Goal: Task Accomplishment & Management: Complete application form

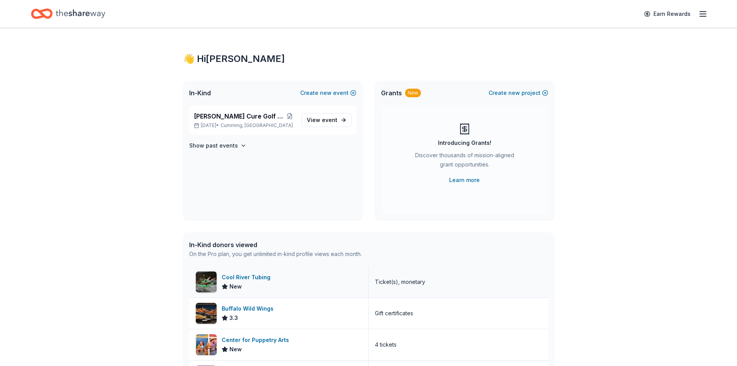
click at [251, 276] on div "Cool River Tubing" at bounding box center [248, 277] width 52 height 9
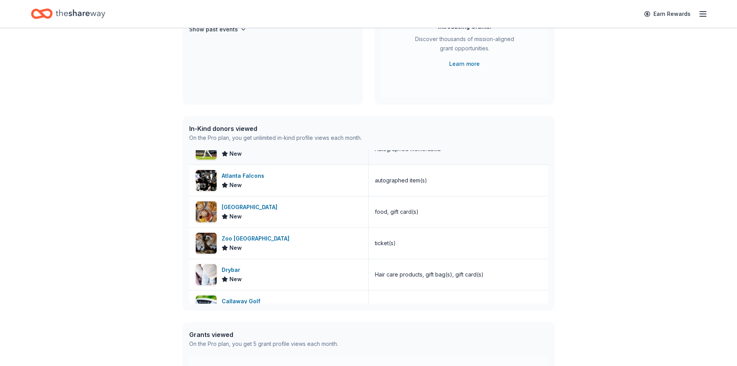
scroll to position [116, 0]
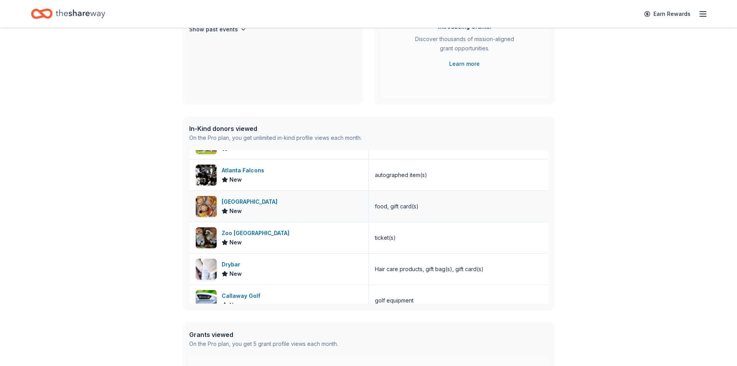
click at [255, 201] on div "Egg Harbor Cafe" at bounding box center [251, 201] width 59 height 9
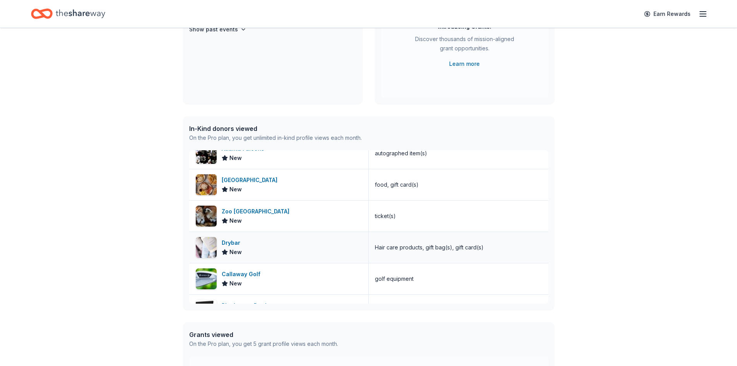
scroll to position [155, 0]
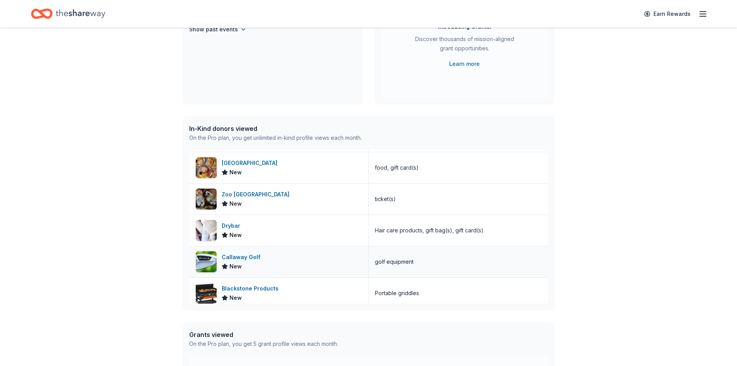
click at [249, 257] on div "Callaway Golf" at bounding box center [243, 256] width 42 height 9
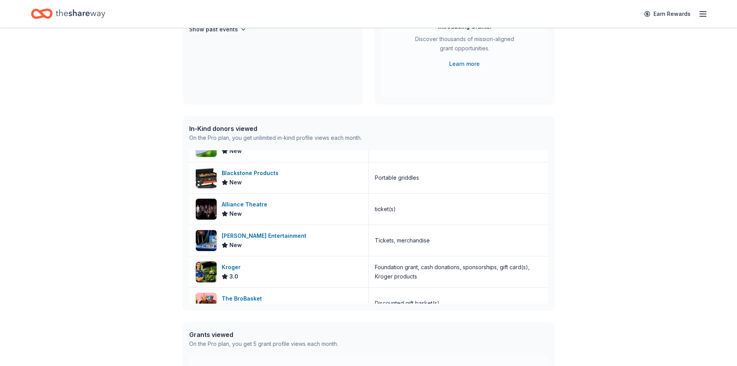
scroll to position [271, 0]
click at [237, 266] on div "Kroger" at bounding box center [233, 266] width 22 height 9
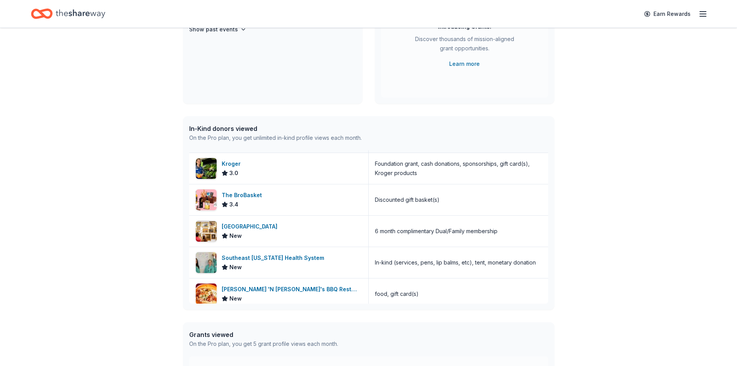
scroll to position [387, 0]
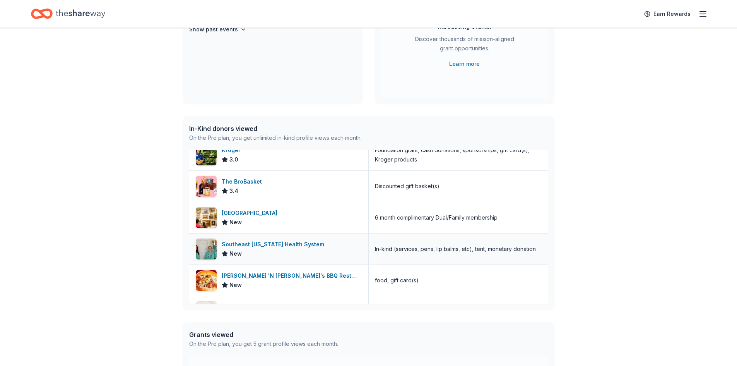
click at [270, 244] on div "Southeast [US_STATE] Health System" at bounding box center [275, 244] width 106 height 9
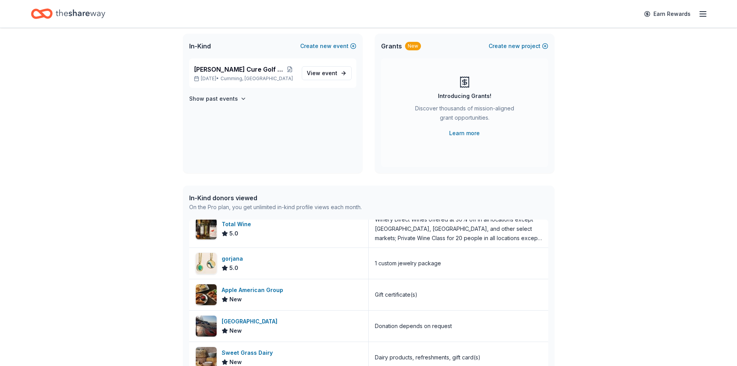
scroll to position [0, 0]
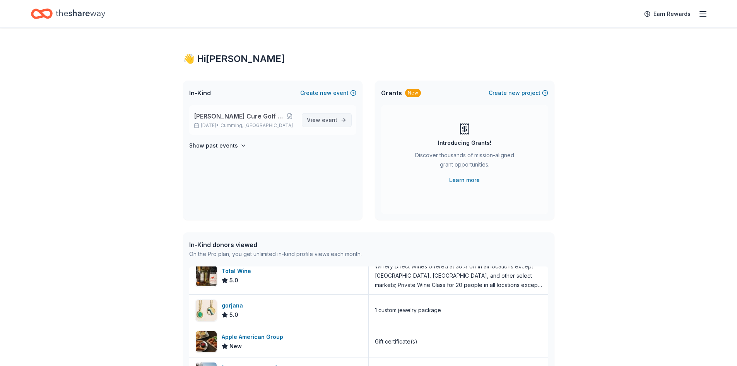
click at [319, 118] on span "View event" at bounding box center [322, 119] width 31 height 9
click at [345, 120] on link "View event" at bounding box center [327, 120] width 50 height 14
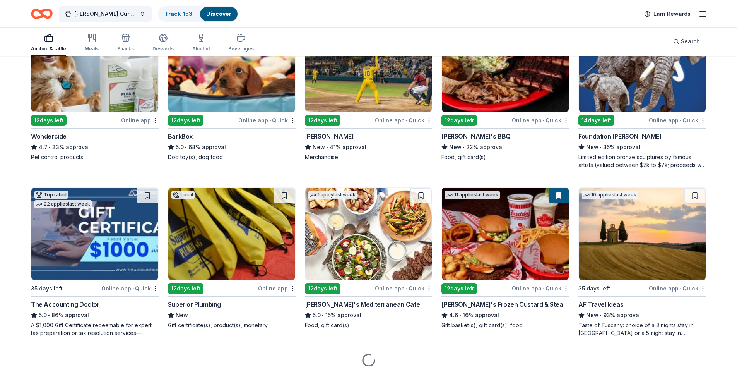
scroll to position [465, 0]
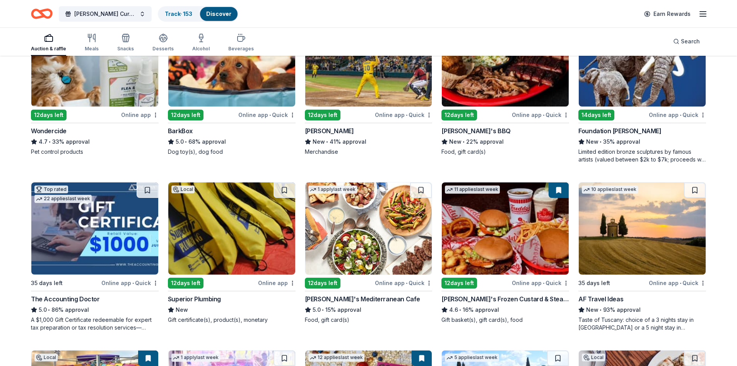
click at [362, 246] on img at bounding box center [368, 228] width 127 height 92
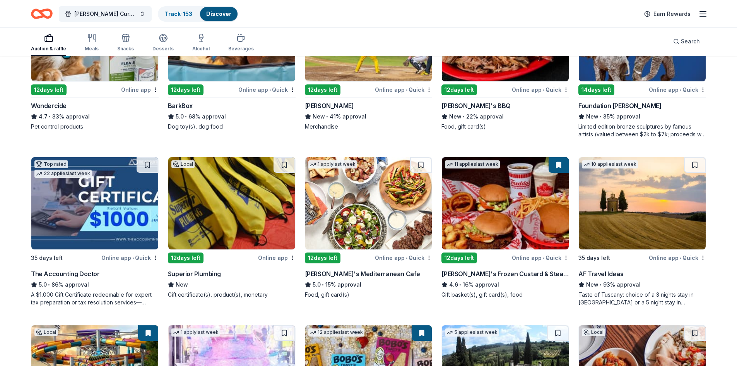
scroll to position [503, 0]
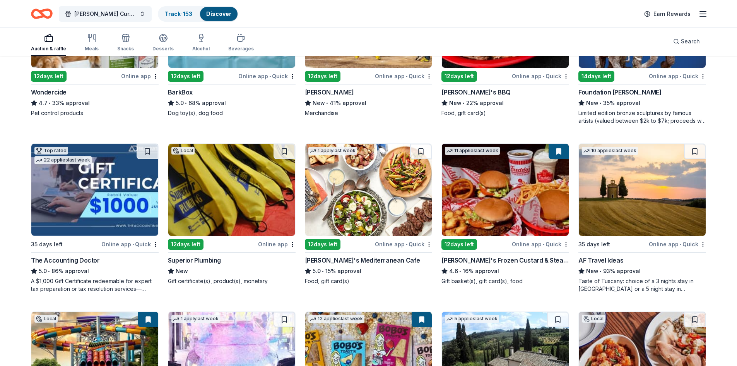
click at [505, 197] on img at bounding box center [505, 190] width 127 height 92
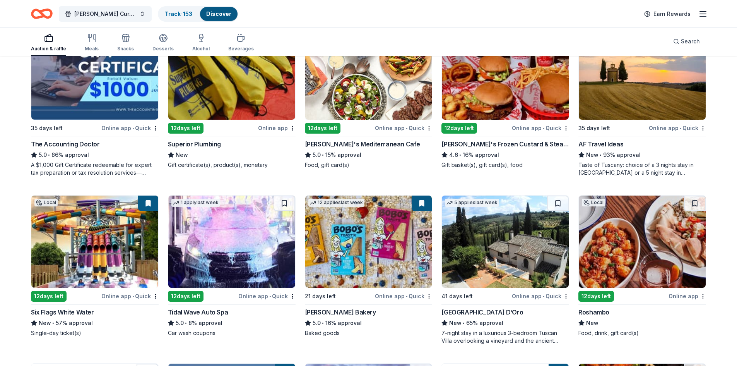
scroll to position [658, 0]
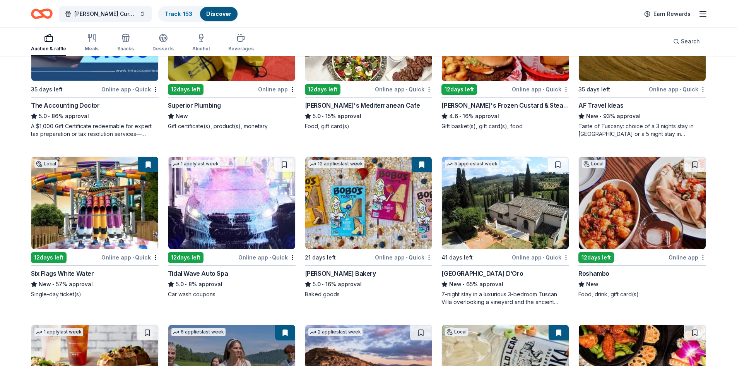
click at [98, 195] on img at bounding box center [94, 203] width 127 height 92
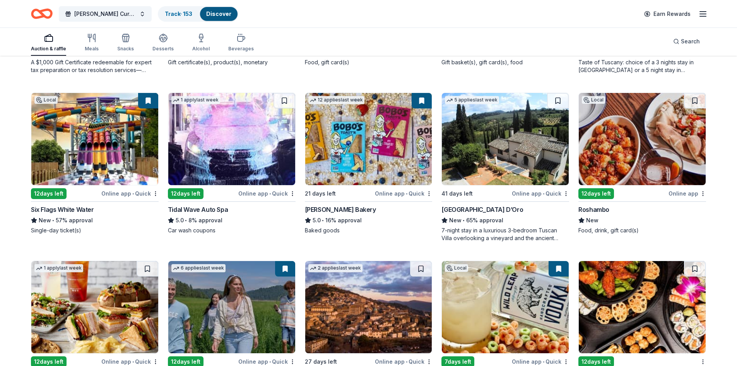
scroll to position [735, 0]
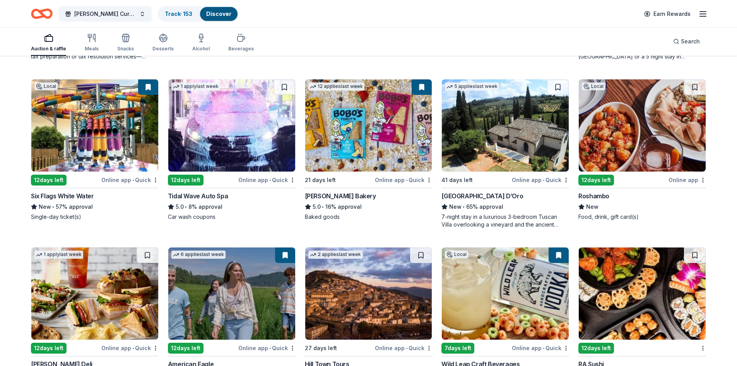
click at [372, 119] on img at bounding box center [368, 125] width 127 height 92
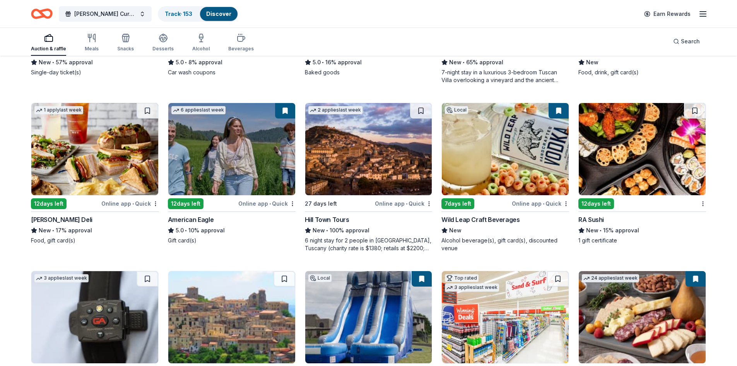
scroll to position [890, 0]
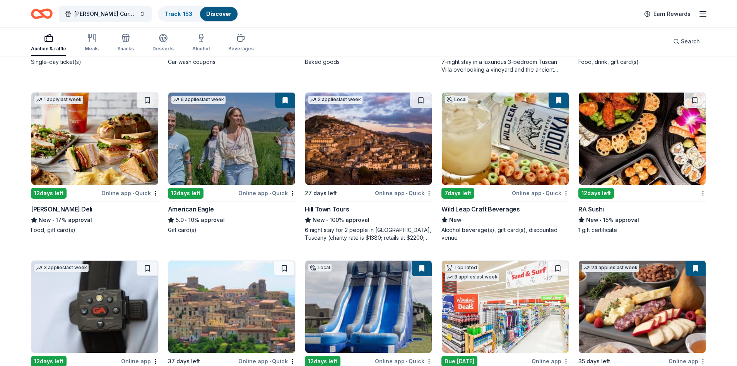
click at [231, 135] on img at bounding box center [231, 139] width 127 height 92
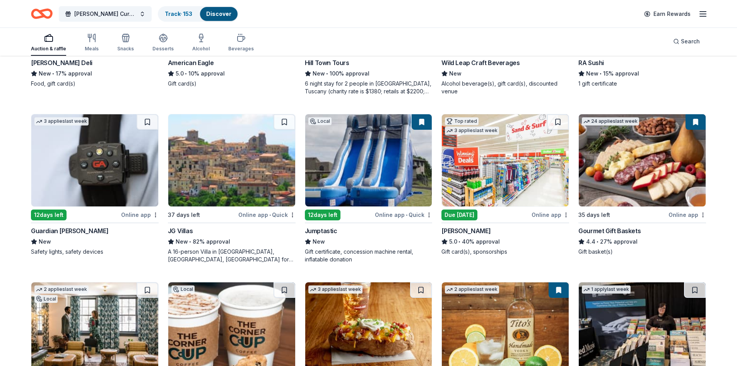
scroll to position [1045, 0]
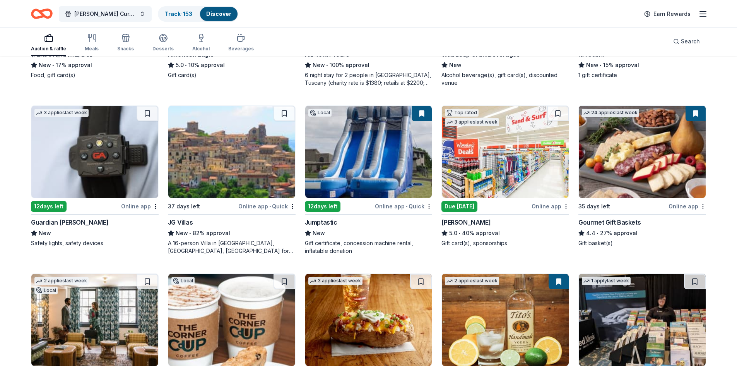
click at [656, 161] on img at bounding box center [642, 152] width 127 height 92
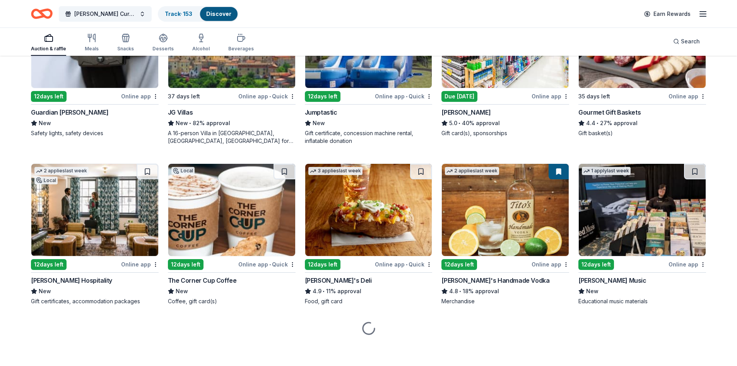
scroll to position [1156, 0]
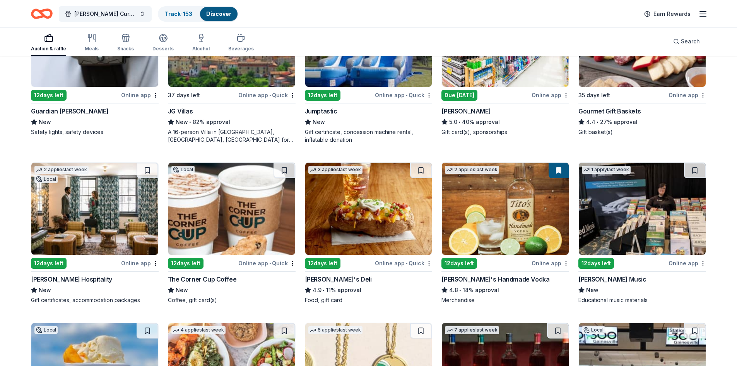
click at [70, 214] on img at bounding box center [94, 209] width 127 height 92
click at [373, 205] on img at bounding box center [368, 209] width 127 height 92
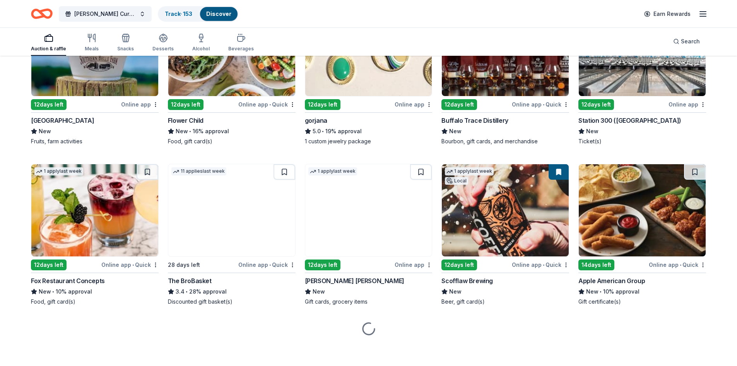
scroll to position [1477, 0]
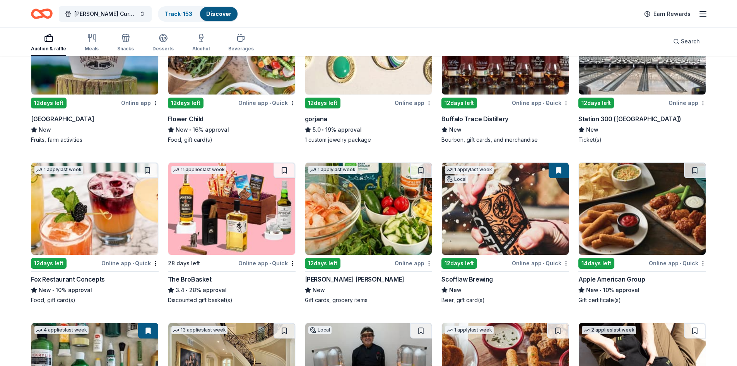
click at [109, 211] on img at bounding box center [94, 209] width 127 height 92
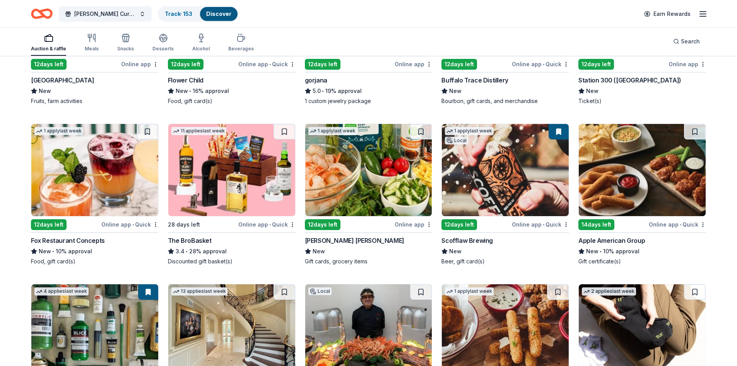
click at [540, 180] on img at bounding box center [505, 170] width 127 height 92
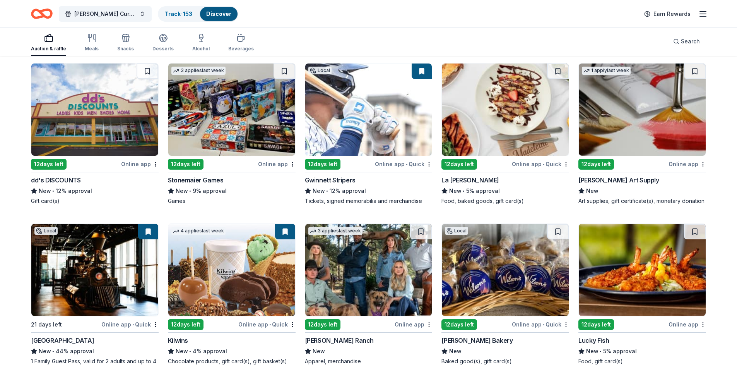
scroll to position [2122, 0]
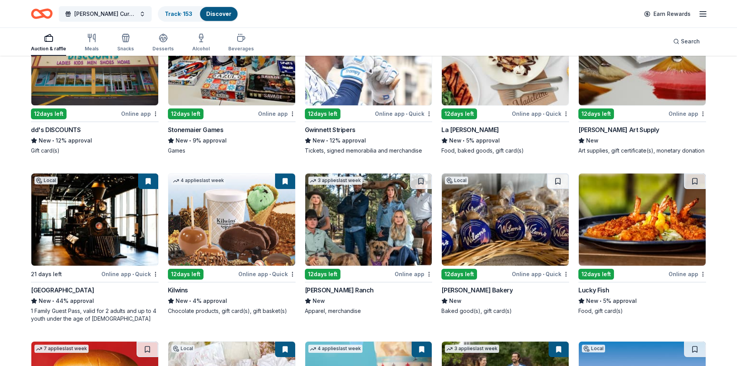
click at [82, 220] on img at bounding box center [94, 219] width 127 height 92
click at [253, 206] on img at bounding box center [231, 219] width 127 height 92
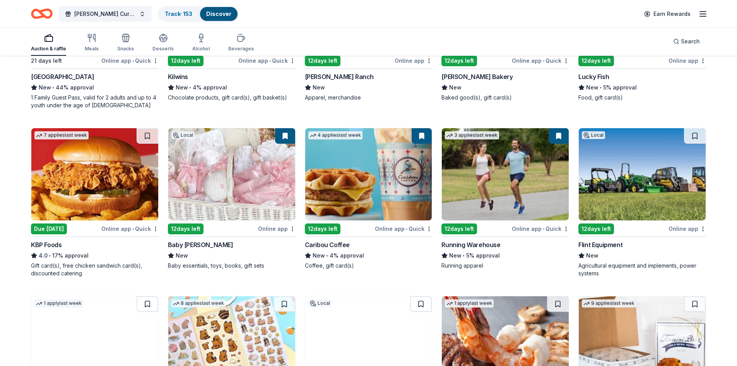
scroll to position [2355, 0]
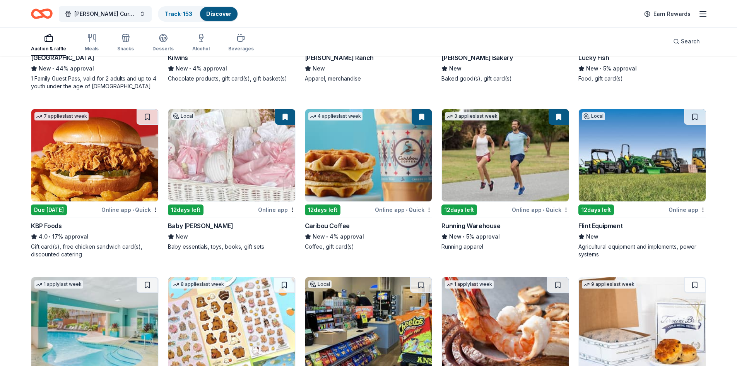
click at [373, 171] on img at bounding box center [368, 155] width 127 height 92
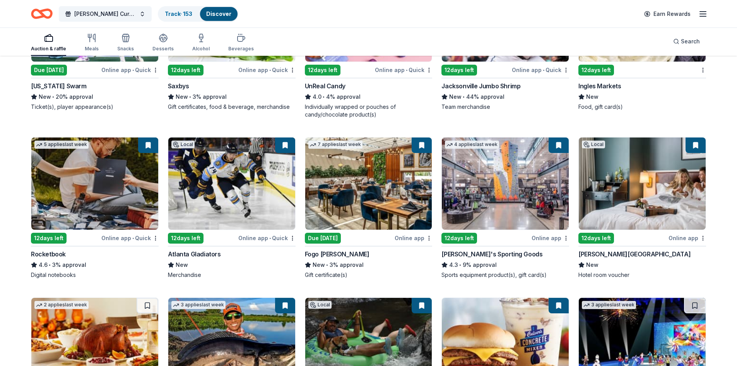
scroll to position [2836, 0]
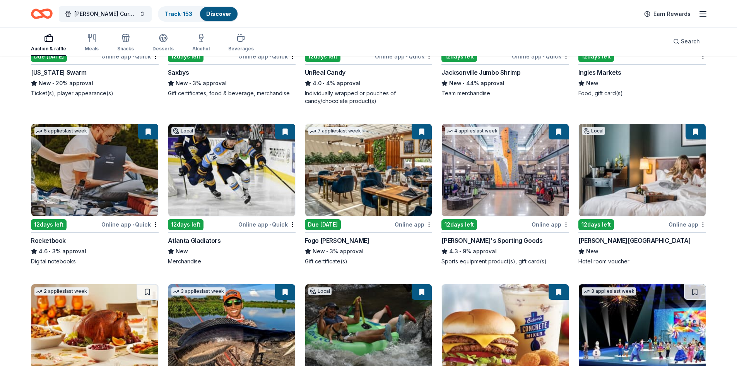
click at [209, 177] on img at bounding box center [231, 170] width 127 height 92
click at [367, 194] on img at bounding box center [368, 170] width 127 height 92
click at [512, 175] on img at bounding box center [505, 170] width 127 height 92
click at [645, 168] on img at bounding box center [642, 170] width 127 height 92
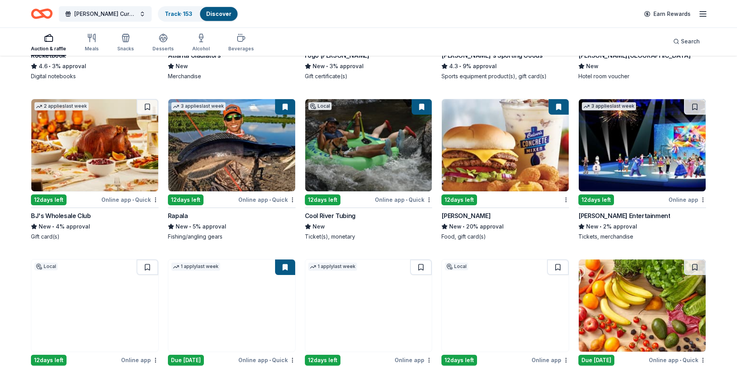
scroll to position [3069, 0]
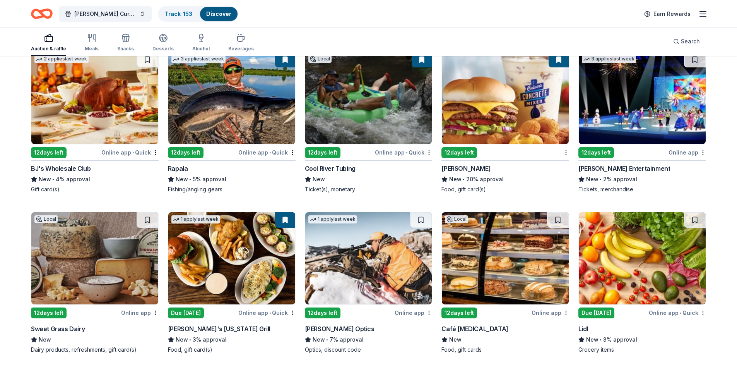
click at [343, 117] on img at bounding box center [368, 98] width 127 height 92
click at [460, 122] on img at bounding box center [505, 98] width 127 height 92
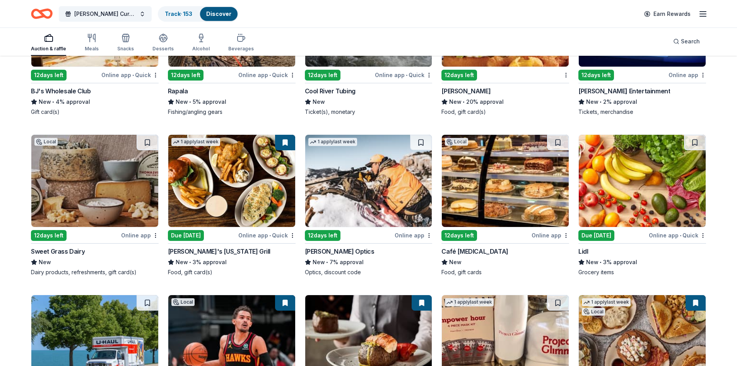
click at [528, 192] on img at bounding box center [505, 181] width 127 height 92
click at [240, 205] on img at bounding box center [231, 181] width 127 height 92
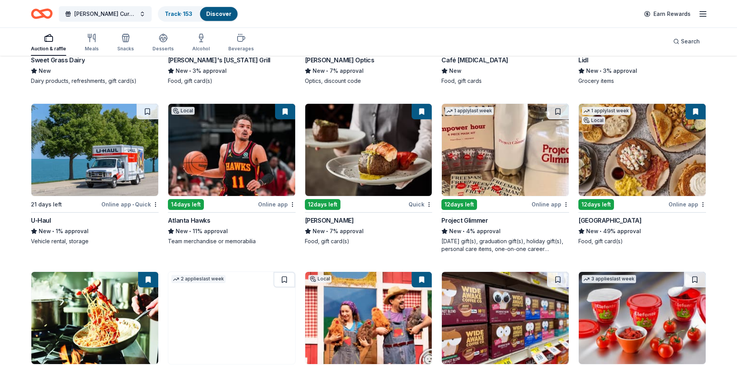
scroll to position [3340, 0]
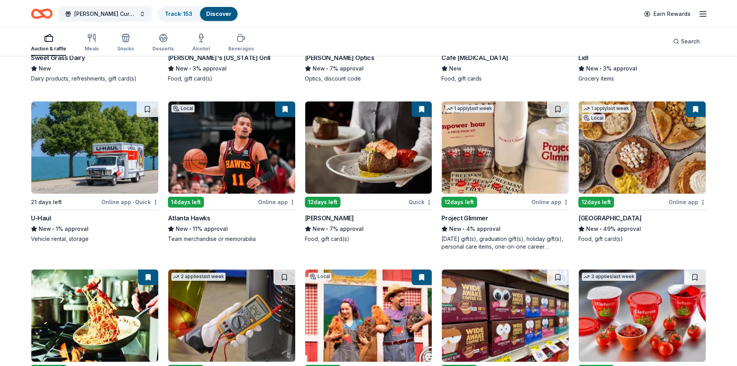
click at [386, 156] on img at bounding box center [368, 147] width 127 height 92
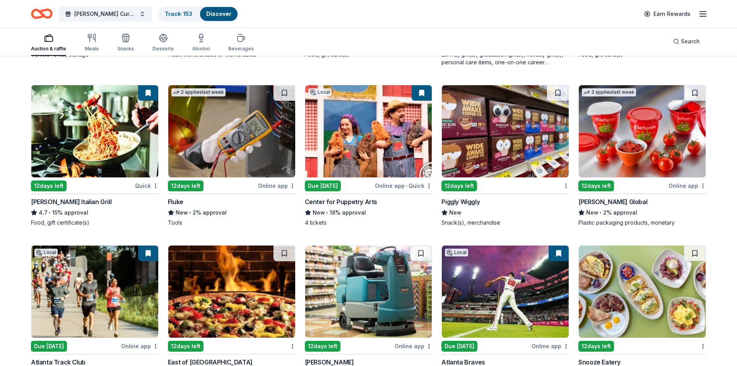
scroll to position [3562, 0]
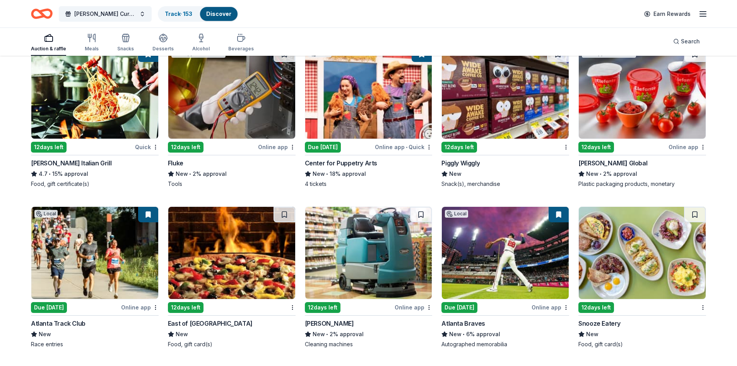
click at [86, 94] on img at bounding box center [94, 92] width 127 height 92
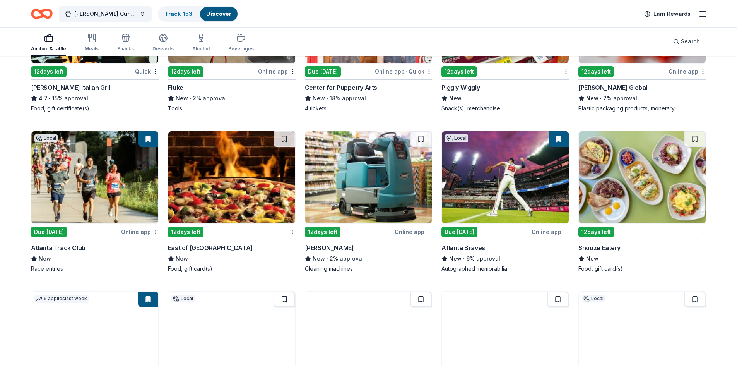
scroll to position [3640, 0]
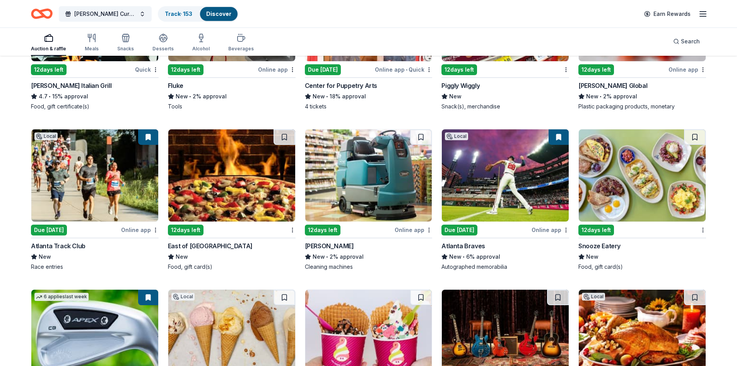
click at [78, 186] on img at bounding box center [94, 175] width 127 height 92
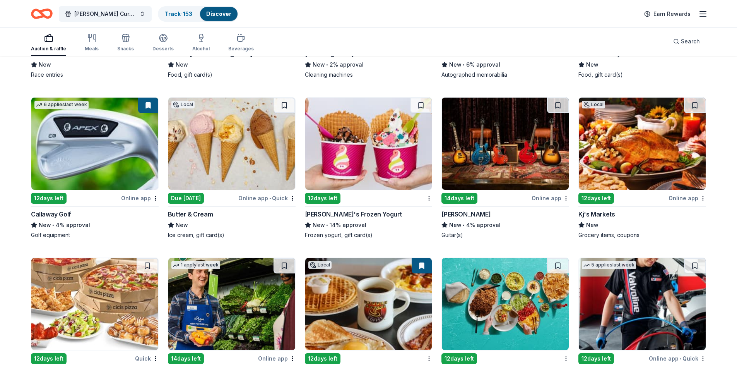
scroll to position [3883, 0]
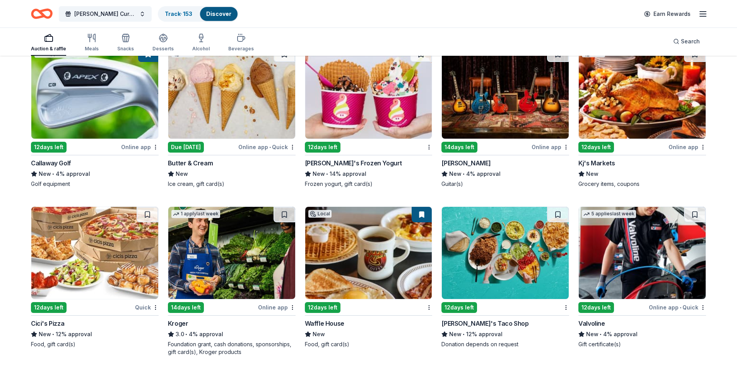
click at [498, 116] on img at bounding box center [505, 92] width 127 height 92
click at [142, 117] on img at bounding box center [94, 92] width 127 height 92
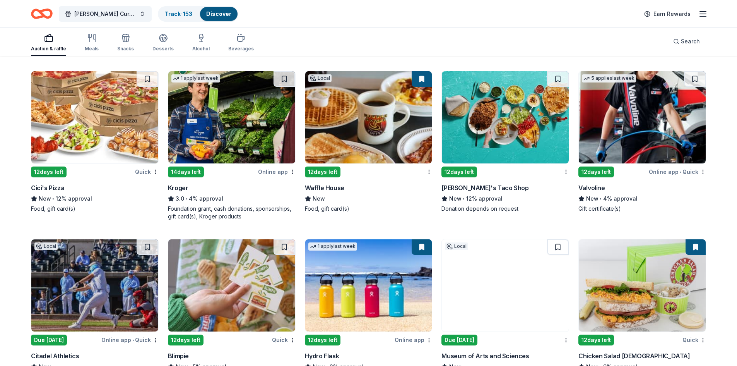
scroll to position [4077, 0]
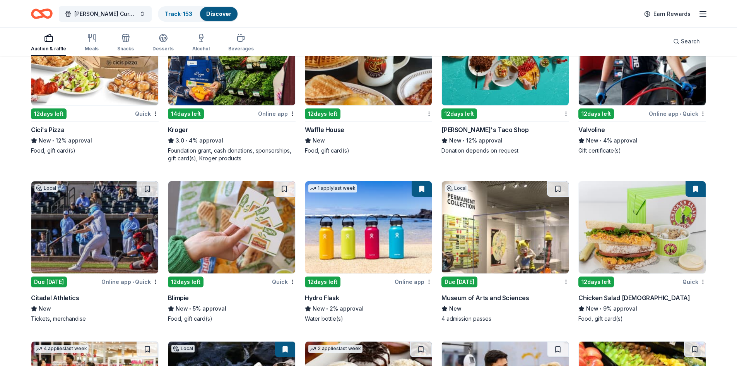
click at [673, 236] on img at bounding box center [642, 227] width 127 height 92
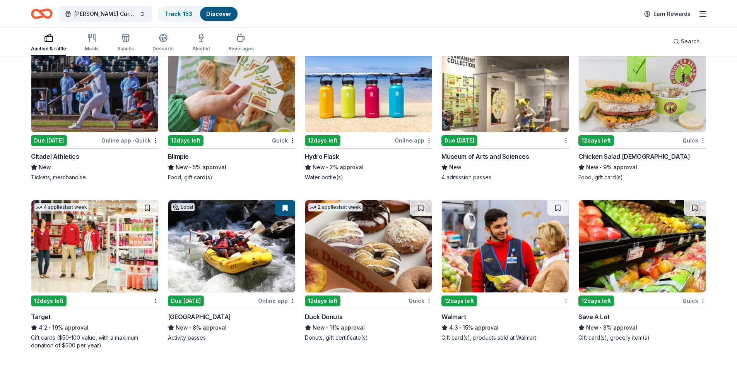
scroll to position [4231, 0]
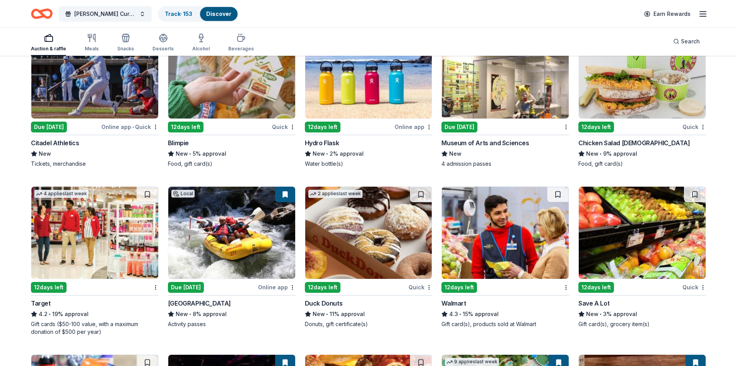
click at [81, 240] on img at bounding box center [94, 233] width 127 height 92
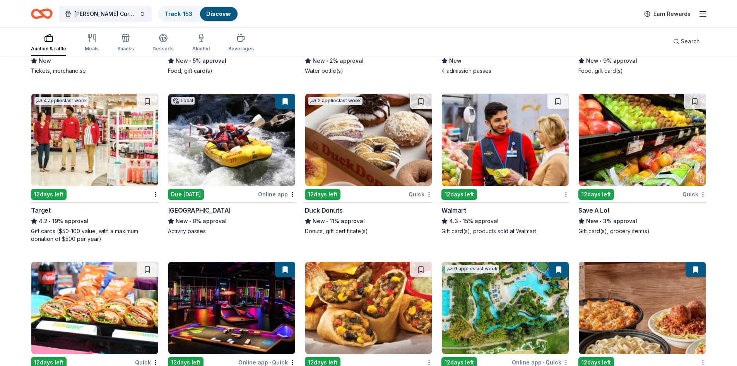
scroll to position [4386, 0]
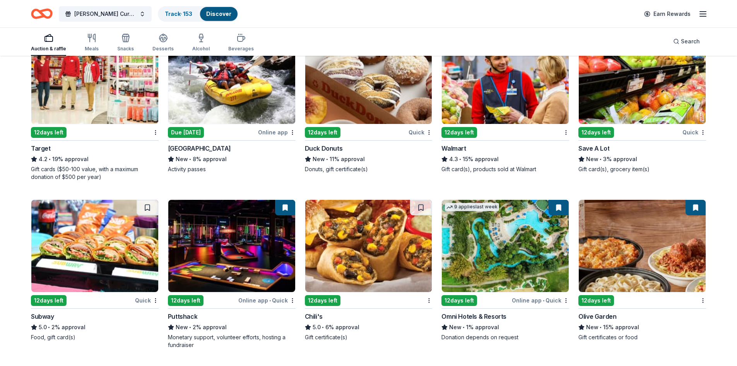
click at [495, 269] on img at bounding box center [505, 246] width 127 height 92
click at [384, 257] on img at bounding box center [368, 246] width 127 height 92
click at [651, 261] on img at bounding box center [642, 246] width 127 height 92
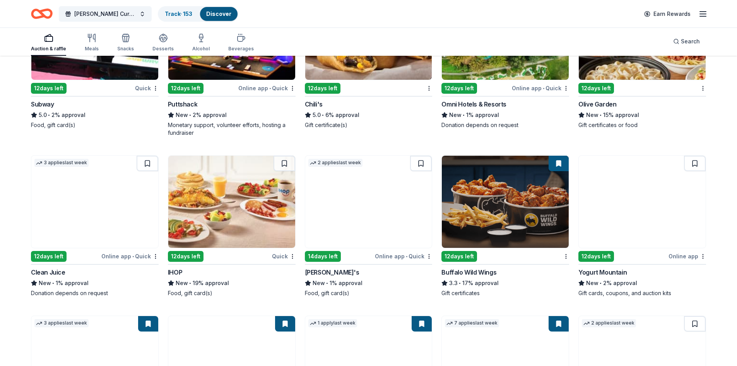
scroll to position [4618, 0]
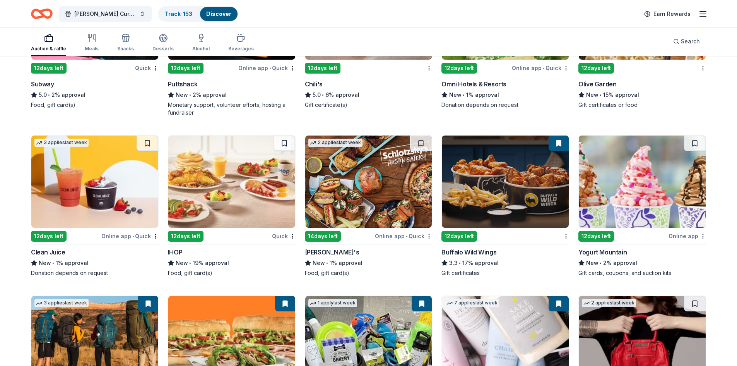
click at [520, 190] on img at bounding box center [505, 181] width 127 height 92
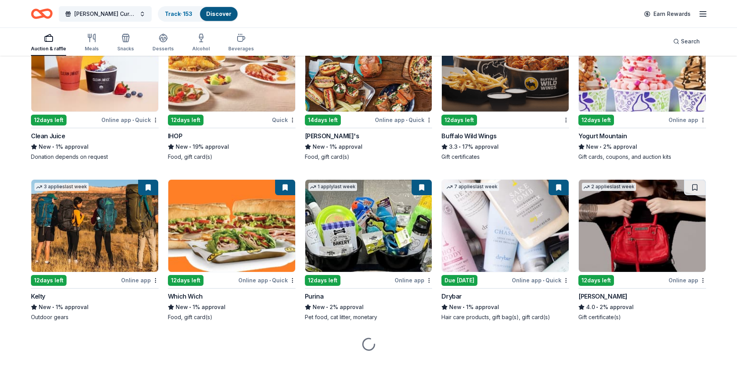
scroll to position [4752, 0]
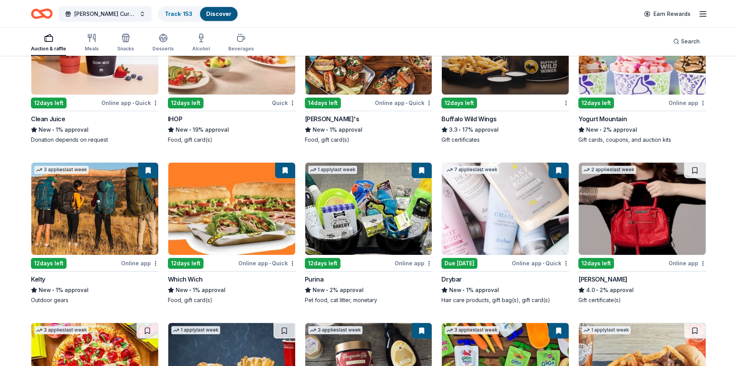
click at [237, 224] on img at bounding box center [231, 209] width 127 height 92
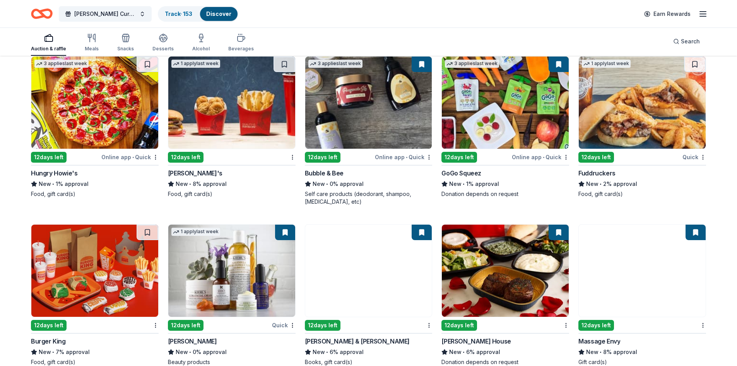
scroll to position [5023, 0]
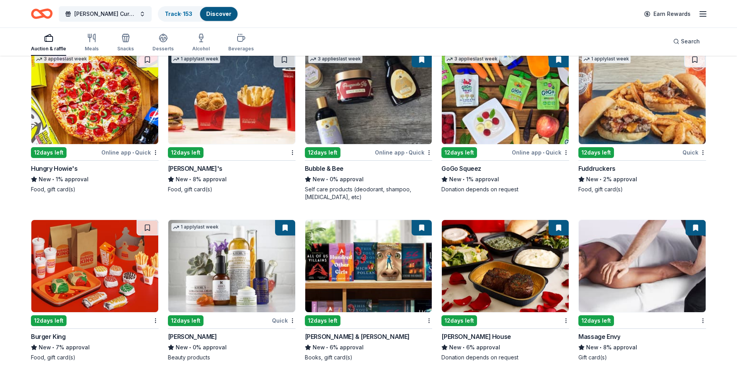
click at [667, 286] on img at bounding box center [642, 266] width 127 height 92
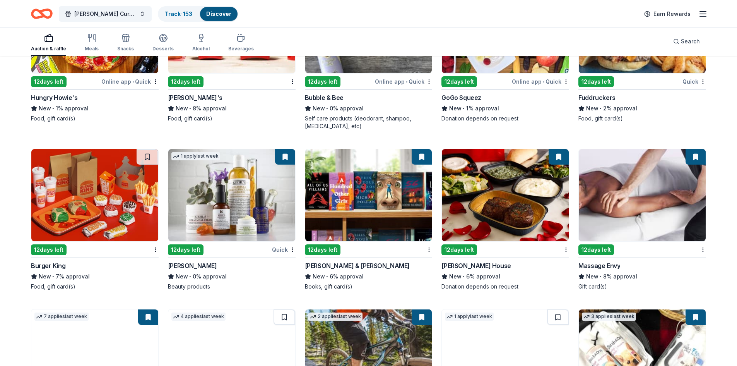
scroll to position [5100, 0]
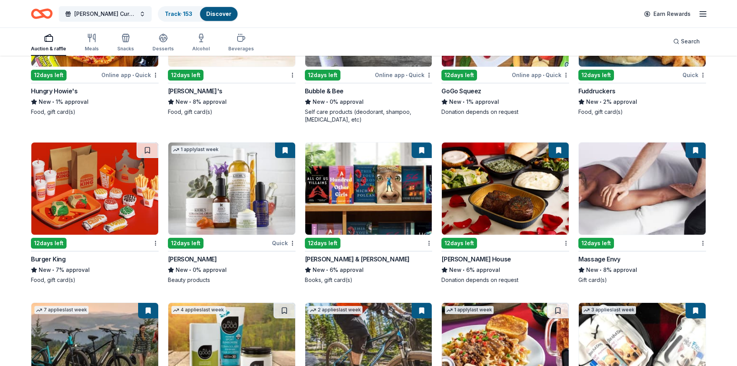
click at [372, 204] on img at bounding box center [368, 188] width 127 height 92
click at [233, 181] on img at bounding box center [231, 188] width 127 height 92
click at [542, 204] on img at bounding box center [505, 188] width 127 height 92
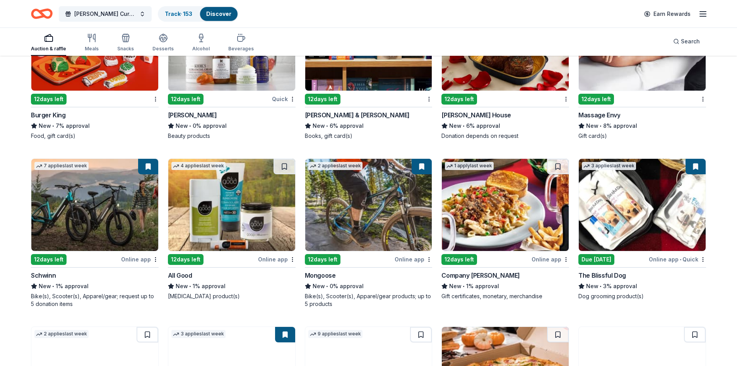
scroll to position [5255, 0]
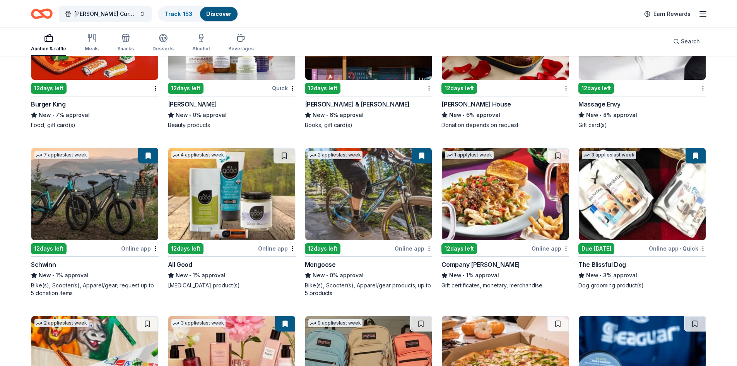
click at [93, 206] on img at bounding box center [94, 194] width 127 height 92
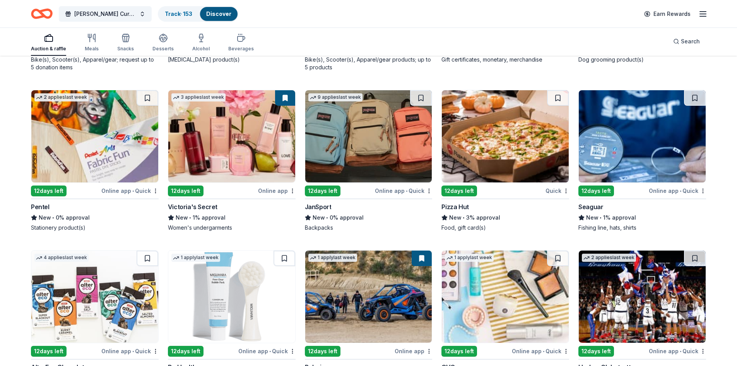
scroll to position [5486, 0]
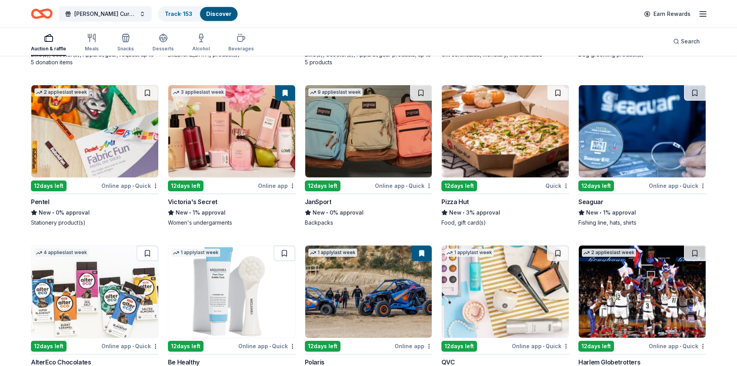
click at [227, 155] on img at bounding box center [231, 131] width 127 height 92
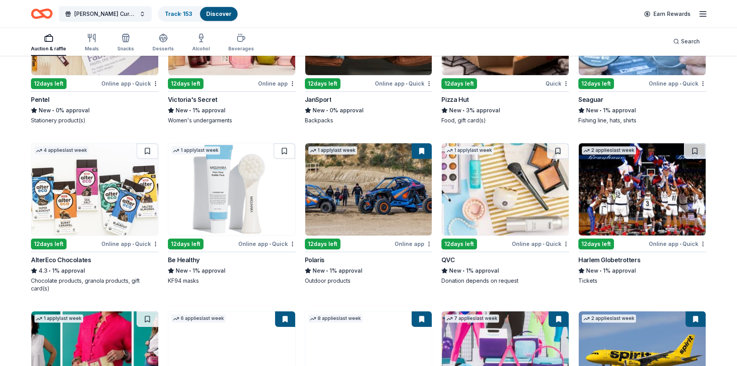
scroll to position [5602, 0]
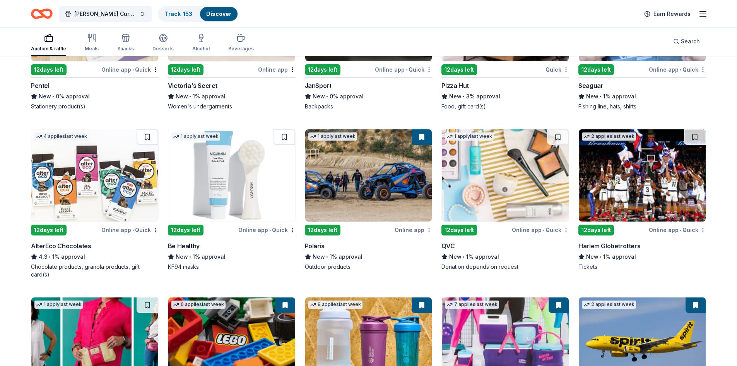
click at [640, 176] on img at bounding box center [642, 175] width 127 height 92
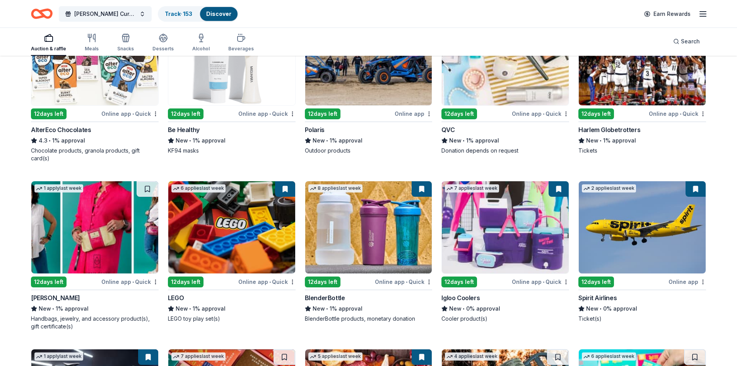
scroll to position [5757, 0]
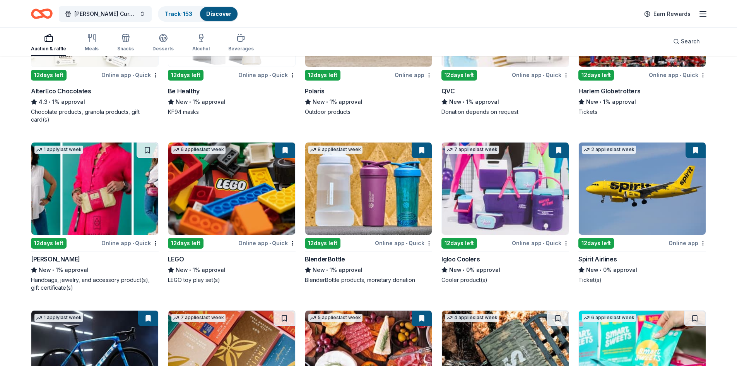
click at [242, 192] on img at bounding box center [231, 188] width 127 height 92
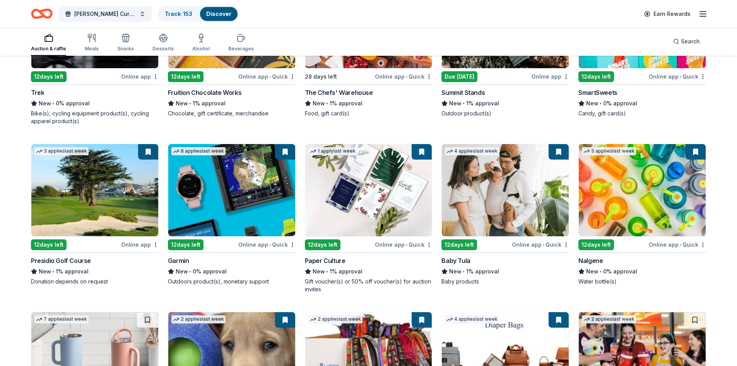
scroll to position [6105, 0]
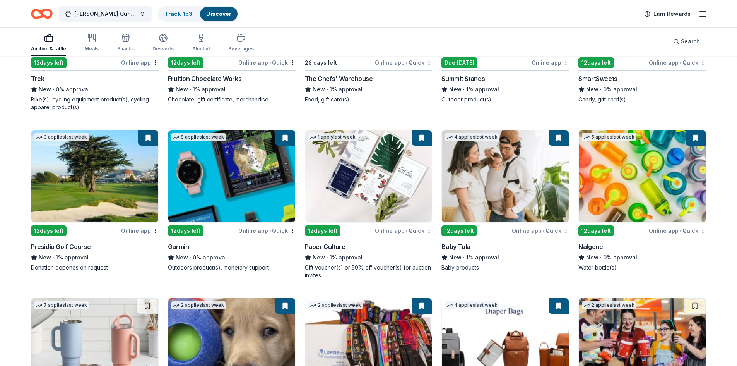
click at [108, 172] on img at bounding box center [94, 176] width 127 height 92
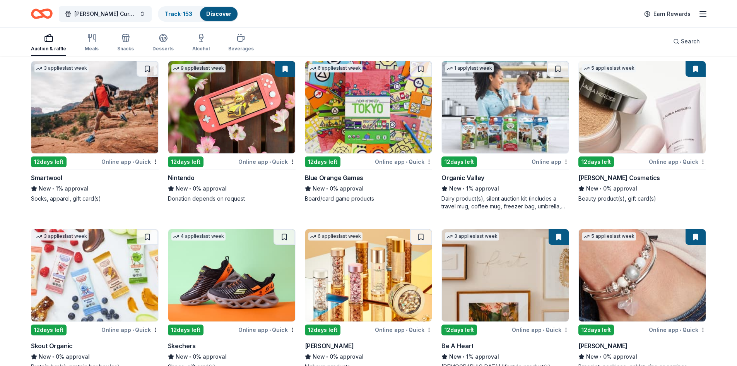
scroll to position [6710, 0]
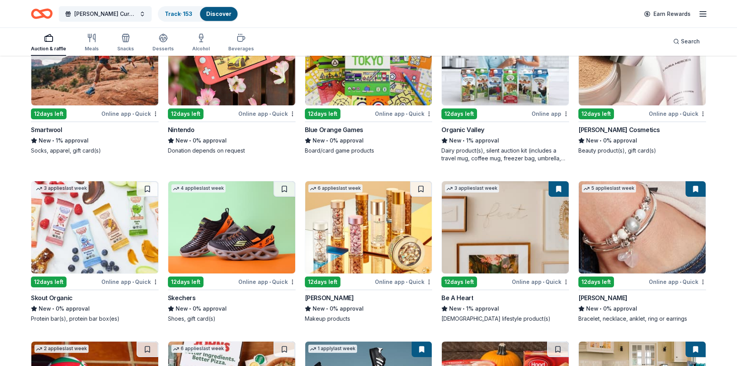
click at [512, 90] on img at bounding box center [505, 59] width 127 height 92
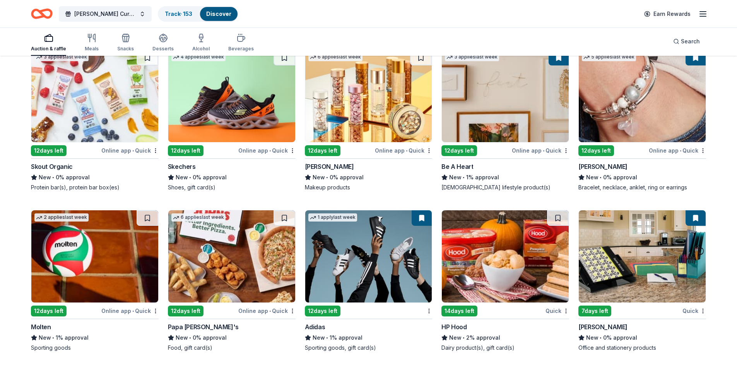
scroll to position [6843, 0]
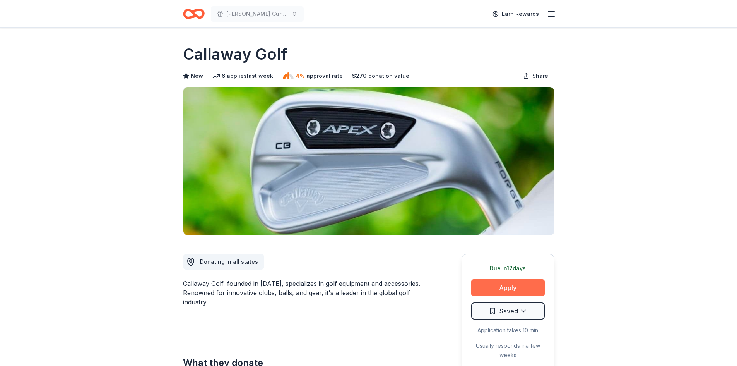
click at [496, 285] on button "Apply" at bounding box center [508, 287] width 74 height 17
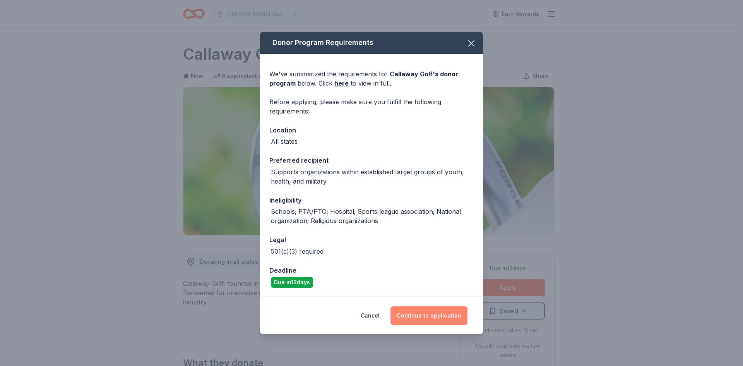
click at [440, 313] on button "Continue to application" at bounding box center [429, 315] width 77 height 19
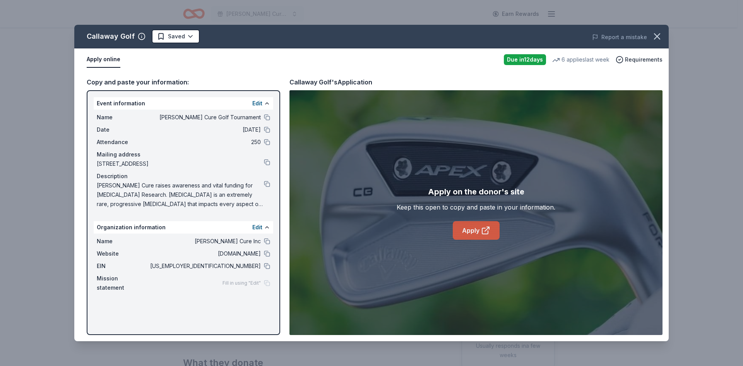
click at [463, 229] on link "Apply" at bounding box center [476, 230] width 47 height 19
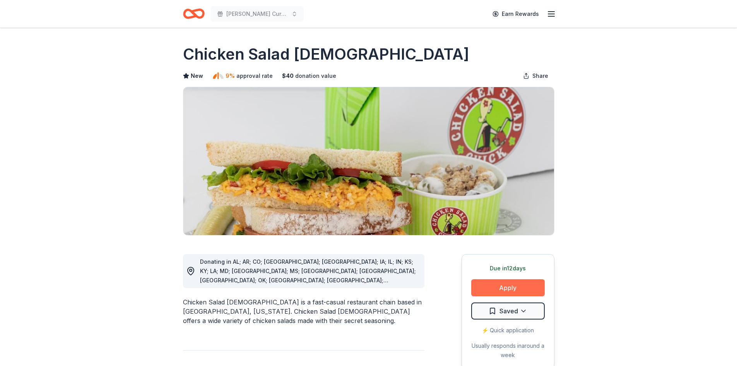
click at [497, 291] on button "Apply" at bounding box center [508, 287] width 74 height 17
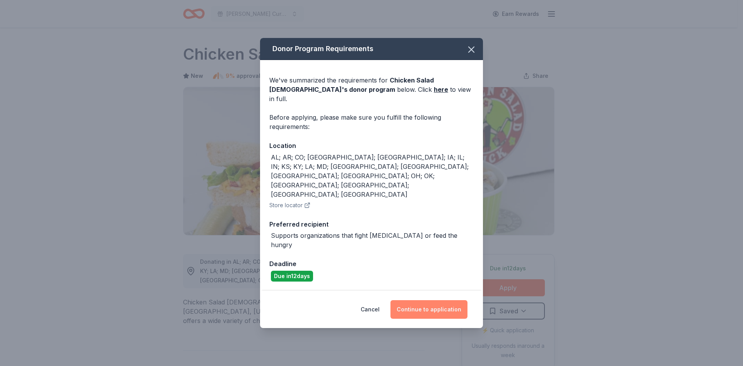
click at [444, 300] on button "Continue to application" at bounding box center [429, 309] width 77 height 19
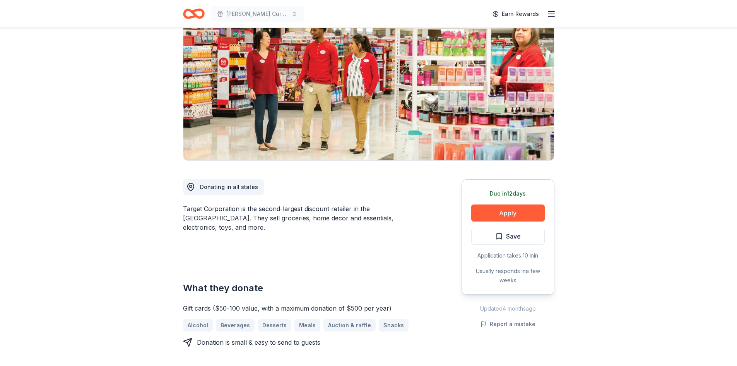
scroll to position [77, 0]
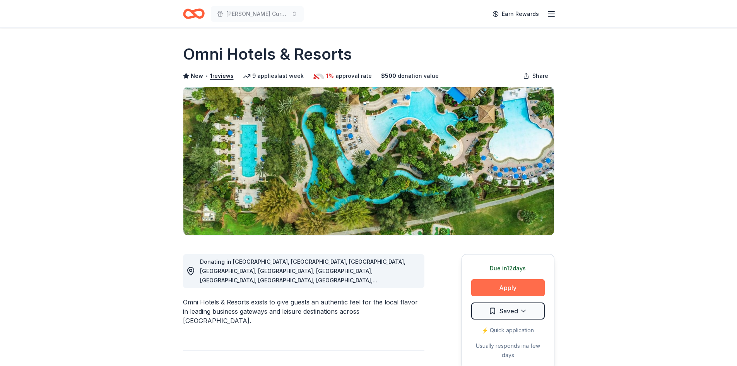
click at [514, 287] on button "Apply" at bounding box center [508, 287] width 74 height 17
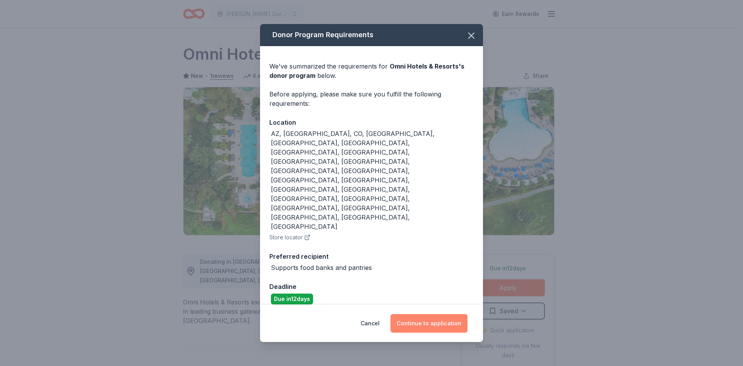
click at [423, 314] on button "Continue to application" at bounding box center [429, 323] width 77 height 19
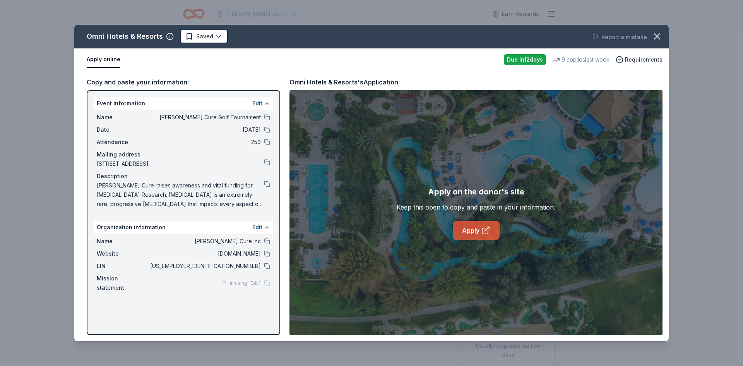
click at [465, 232] on link "Apply" at bounding box center [476, 230] width 47 height 19
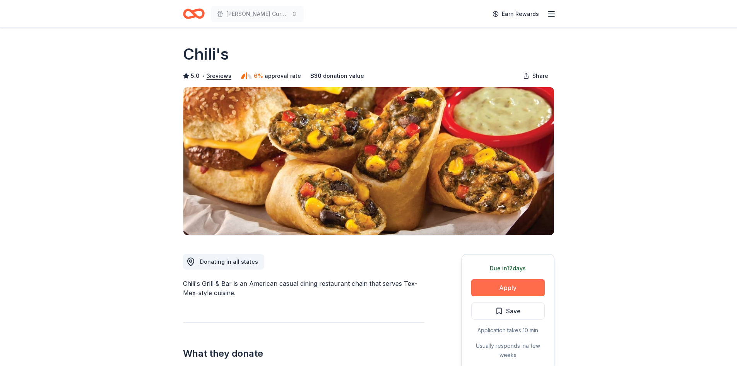
click at [505, 292] on button "Apply" at bounding box center [508, 287] width 74 height 17
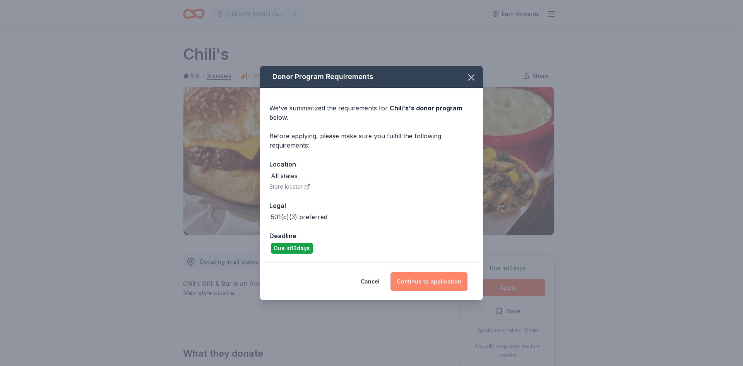
click at [417, 285] on button "Continue to application" at bounding box center [429, 281] width 77 height 19
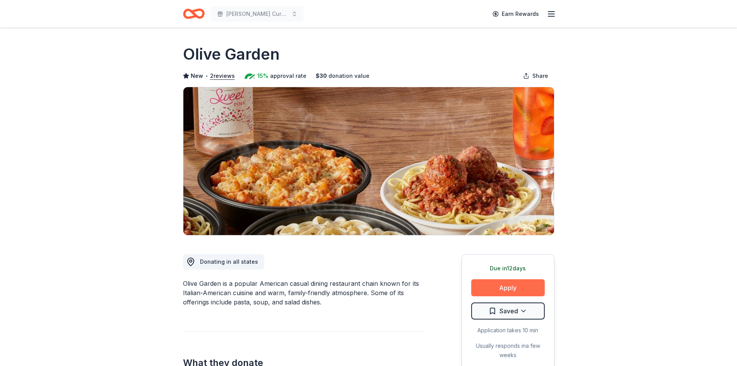
click at [528, 288] on button "Apply" at bounding box center [508, 287] width 74 height 17
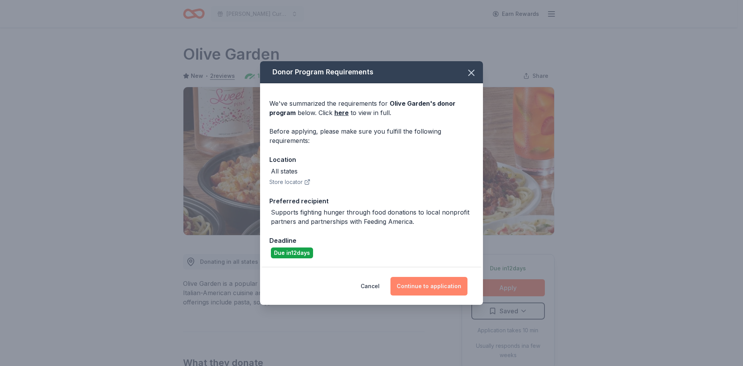
click at [405, 289] on button "Continue to application" at bounding box center [429, 286] width 77 height 19
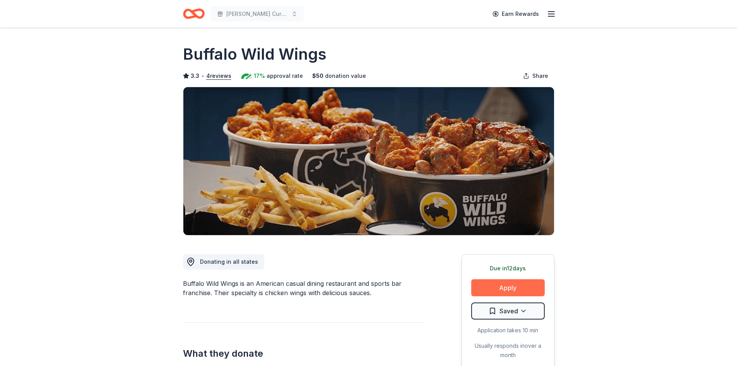
click at [518, 284] on button "Apply" at bounding box center [508, 287] width 74 height 17
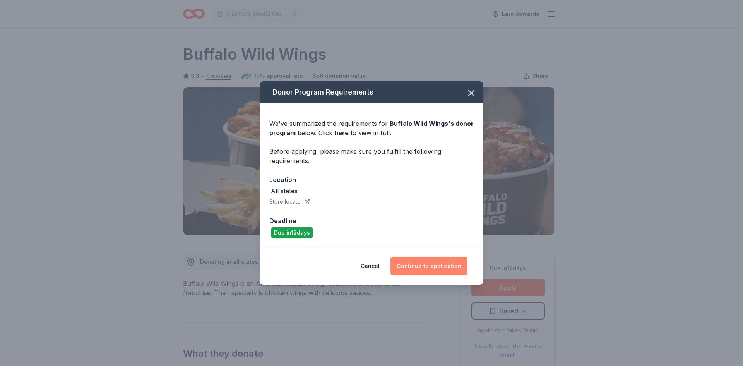
click at [434, 271] on button "Continue to application" at bounding box center [429, 266] width 77 height 19
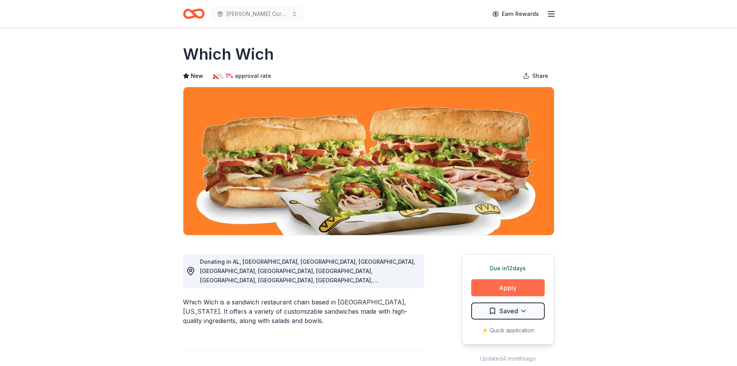
click at [510, 291] on button "Apply" at bounding box center [508, 287] width 74 height 17
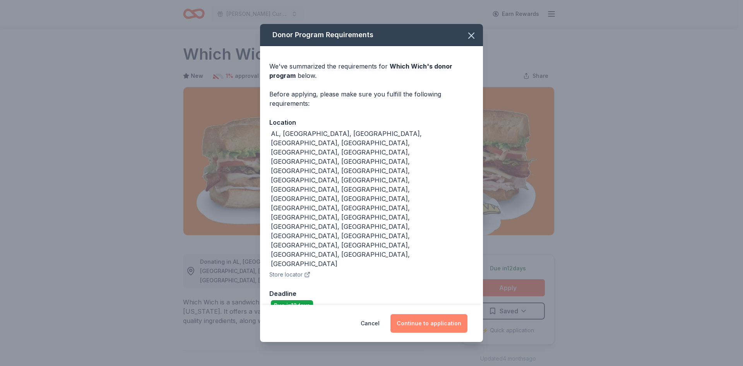
click at [440, 314] on button "Continue to application" at bounding box center [429, 323] width 77 height 19
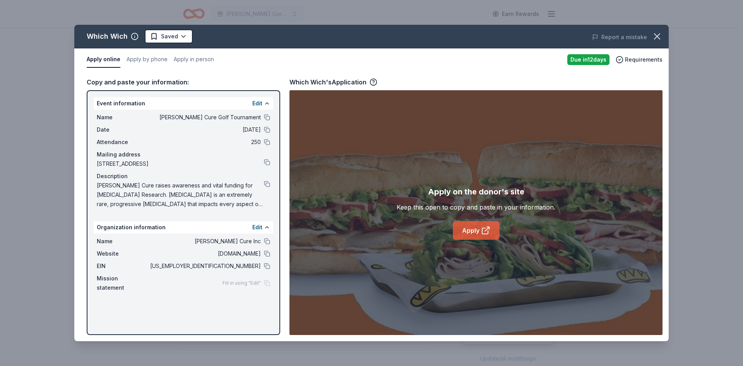
click at [477, 232] on link "Apply" at bounding box center [476, 230] width 47 height 19
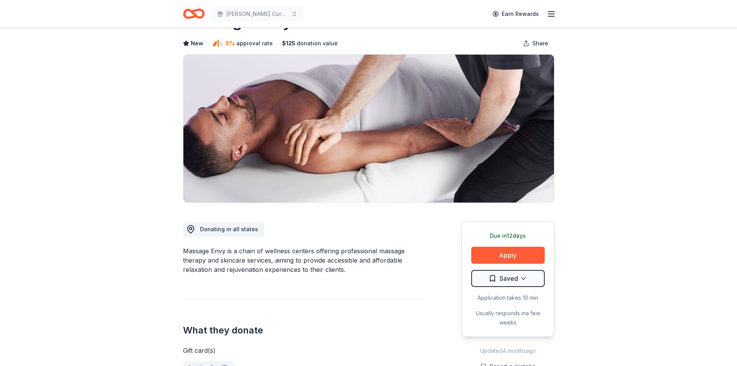
scroll to position [77, 0]
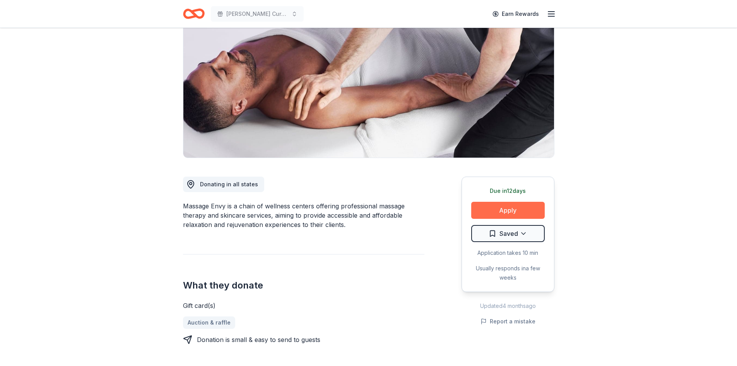
click at [518, 206] on button "Apply" at bounding box center [508, 210] width 74 height 17
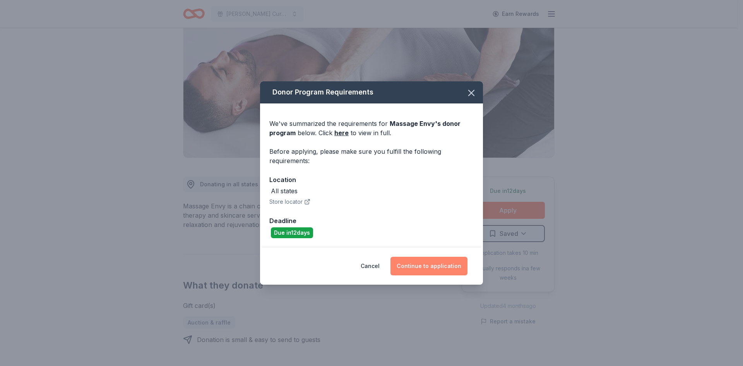
click at [415, 264] on button "Continue to application" at bounding box center [429, 266] width 77 height 19
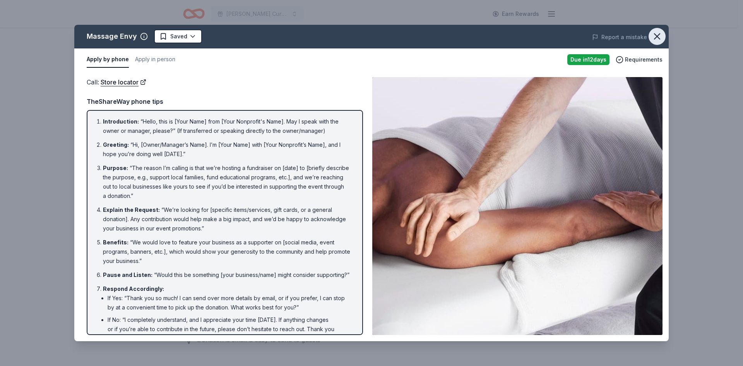
click at [658, 39] on icon "button" at bounding box center [657, 36] width 11 height 11
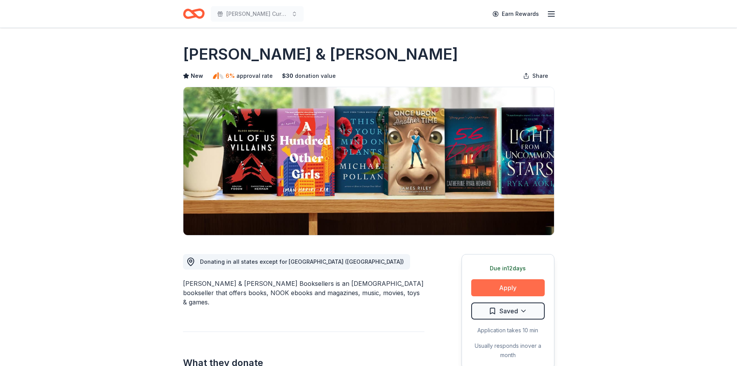
click at [505, 286] on button "Apply" at bounding box center [508, 287] width 74 height 17
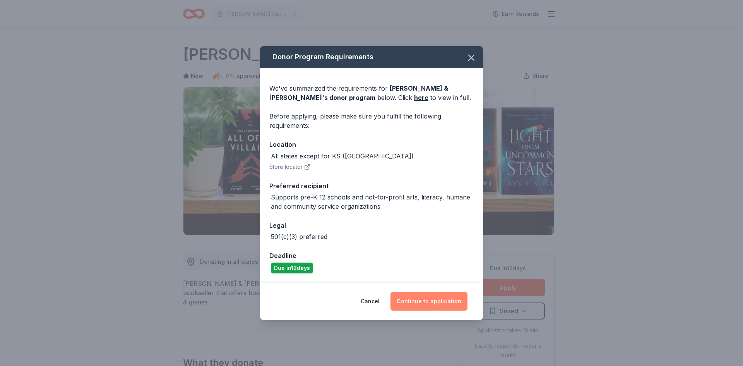
click at [405, 299] on button "Continue to application" at bounding box center [429, 301] width 77 height 19
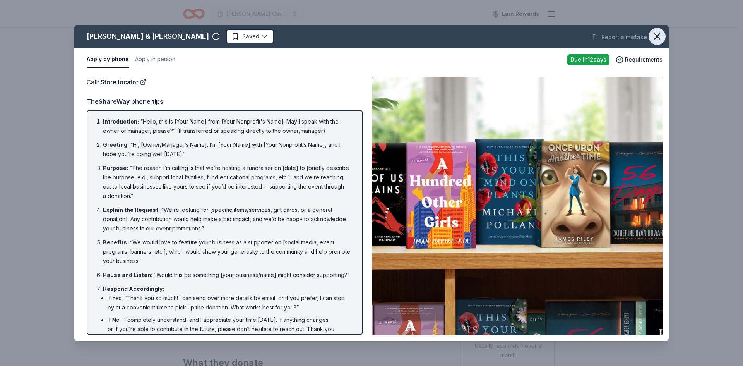
click at [658, 38] on icon "button" at bounding box center [657, 36] width 5 height 5
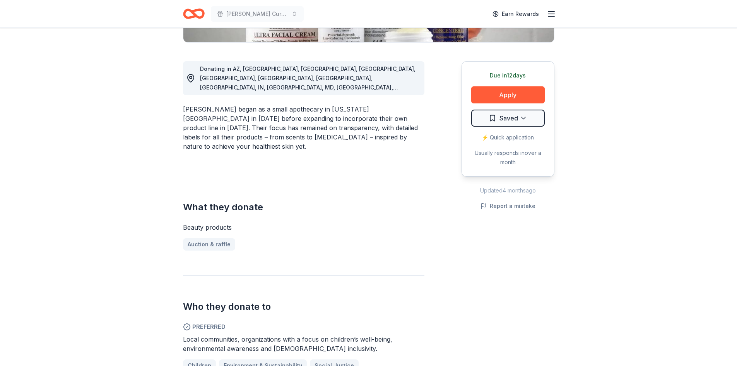
scroll to position [194, 0]
click at [502, 98] on button "Apply" at bounding box center [508, 94] width 74 height 17
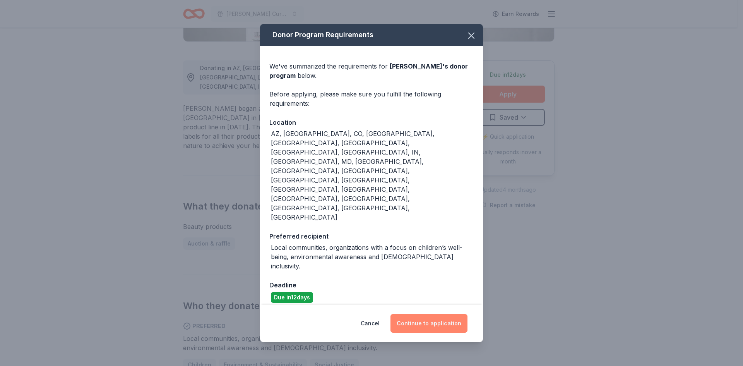
click at [447, 314] on button "Continue to application" at bounding box center [429, 323] width 77 height 19
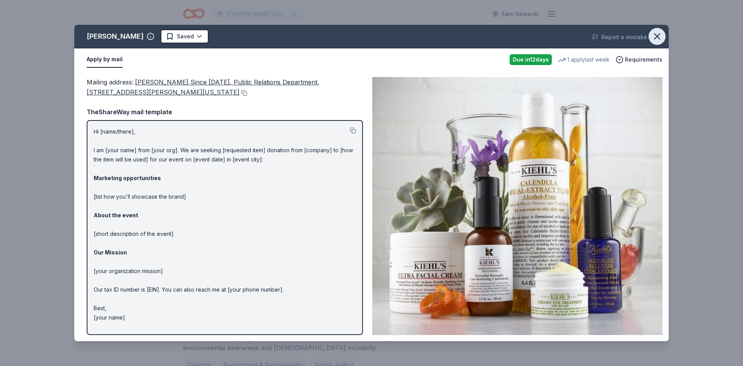
click at [658, 36] on icon "button" at bounding box center [657, 36] width 5 height 5
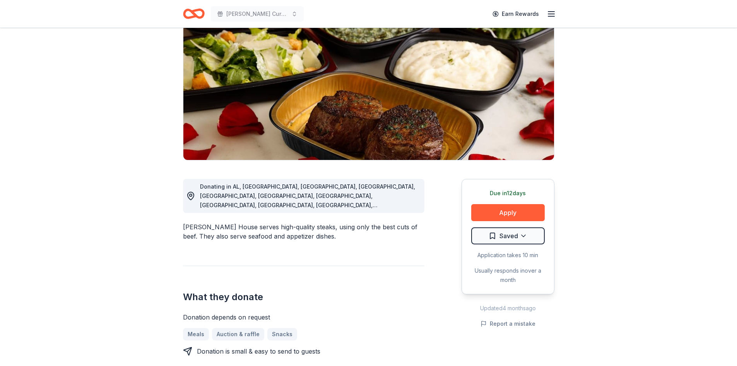
scroll to position [116, 0]
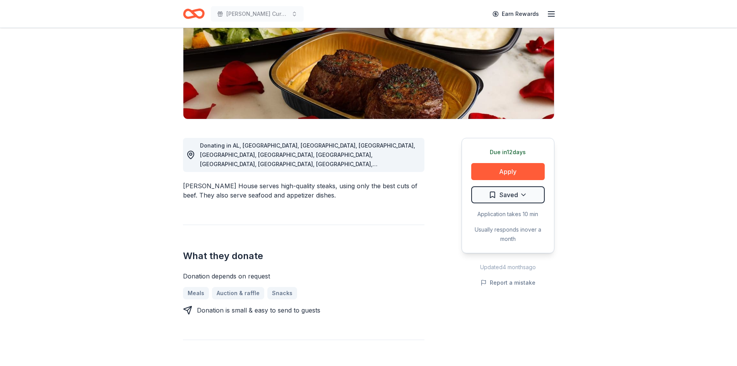
drag, startPoint x: 508, startPoint y: 175, endPoint x: 358, endPoint y: 173, distance: 150.2
click at [358, 173] on div "Donating in AL, AR, AZ, CA, CO, CT, DC, FL, GA, HI, ID, IL, IN, IA, KY, LA, MA,…" at bounding box center [369, 257] width 372 height 276
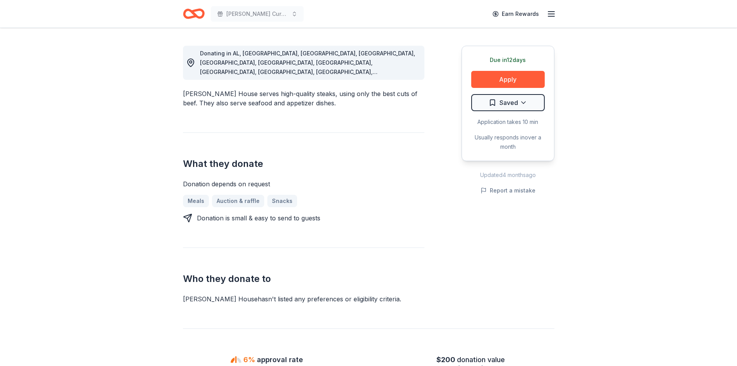
scroll to position [232, 0]
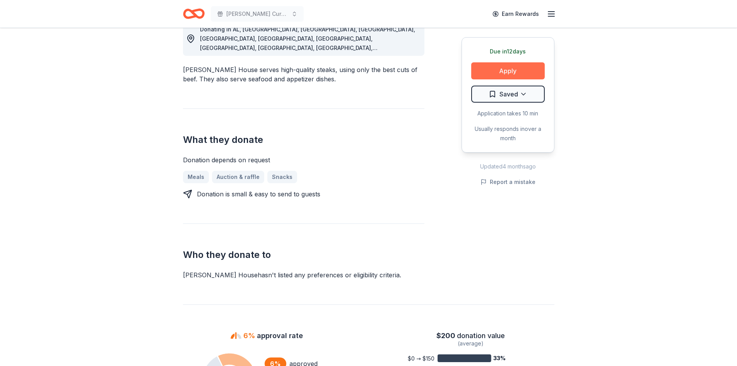
click at [506, 69] on button "Apply" at bounding box center [508, 70] width 74 height 17
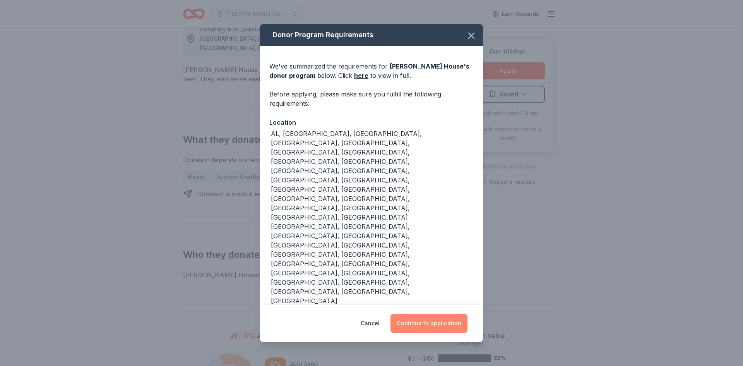
click at [428, 314] on button "Continue to application" at bounding box center [429, 323] width 77 height 19
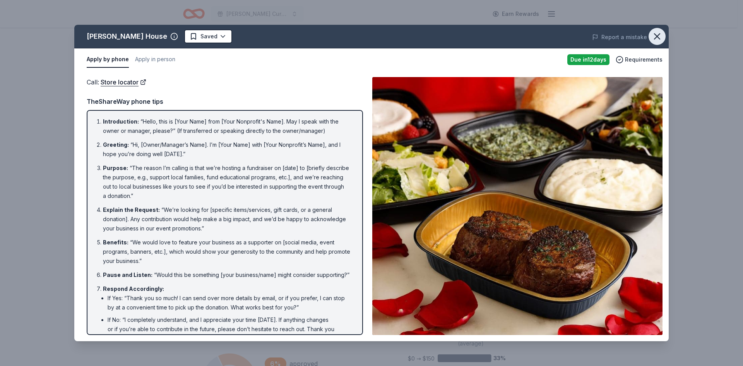
click at [658, 36] on icon "button" at bounding box center [657, 36] width 11 height 11
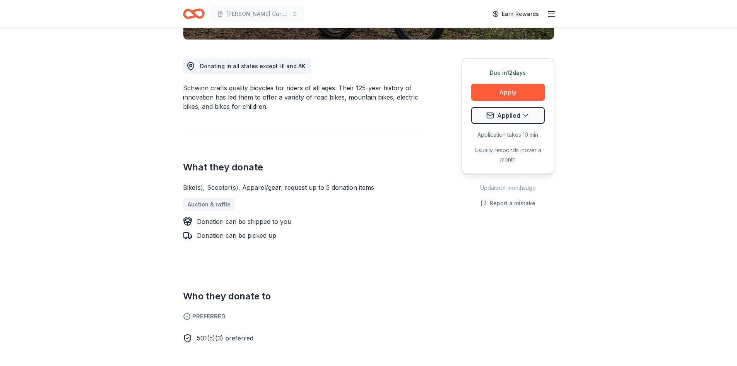
scroll to position [194, 0]
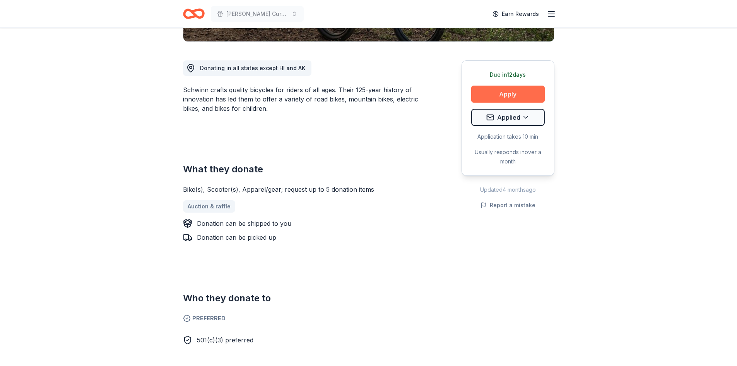
click at [521, 100] on button "Apply" at bounding box center [508, 94] width 74 height 17
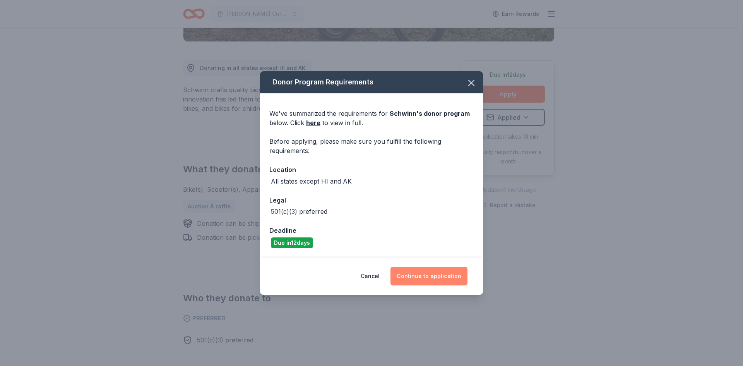
click at [437, 279] on button "Continue to application" at bounding box center [429, 276] width 77 height 19
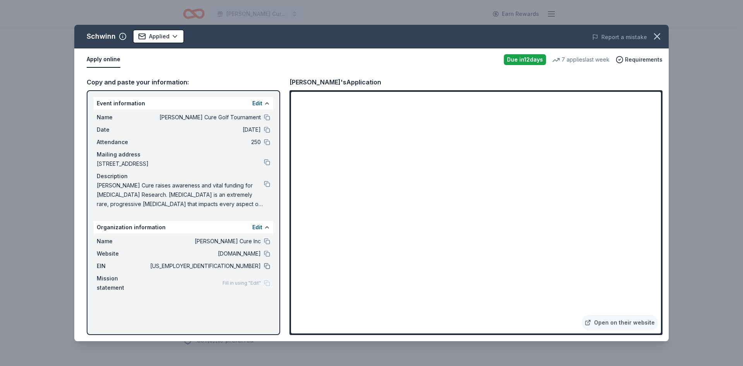
click at [266, 267] on button at bounding box center [267, 266] width 6 height 6
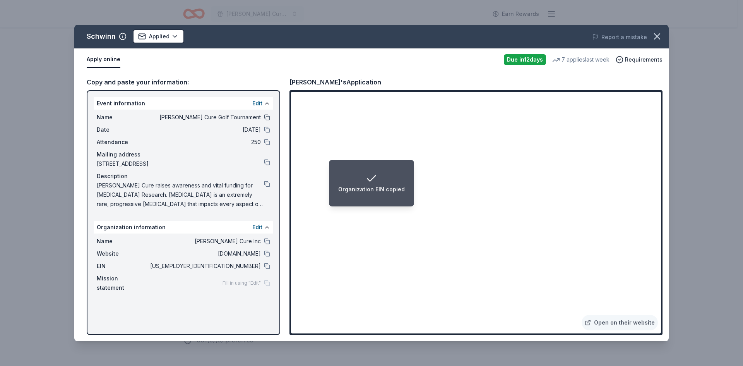
click at [268, 118] on button at bounding box center [267, 117] width 6 height 6
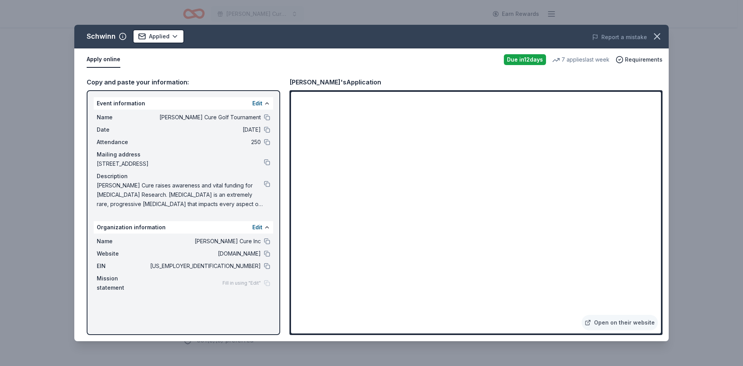
click at [185, 199] on span "[PERSON_NAME] Cure raises awareness and vital funding for [MEDICAL_DATA] Resear…" at bounding box center [180, 195] width 167 height 28
click at [185, 199] on span "Collins Cure raises awareness and vital funding for Cystinosis Research. Cystin…" at bounding box center [180, 195] width 167 height 28
click at [265, 183] on button at bounding box center [267, 184] width 6 height 6
drag, startPoint x: 85, startPoint y: 36, endPoint x: 105, endPoint y: 35, distance: 19.4
click at [105, 35] on div "Schwinn Applied" at bounding box center [252, 36] width 357 height 14
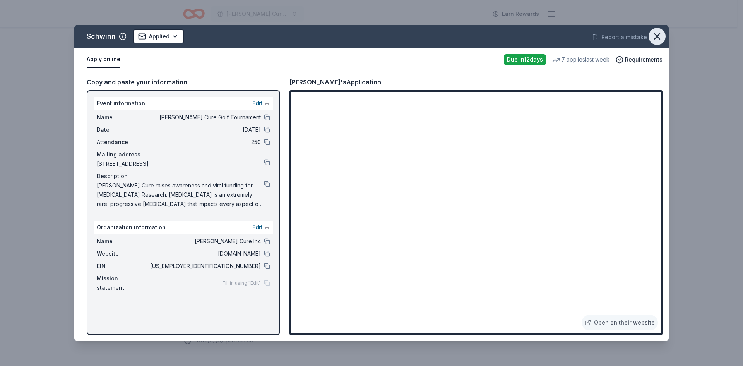
click at [653, 38] on icon "button" at bounding box center [657, 36] width 11 height 11
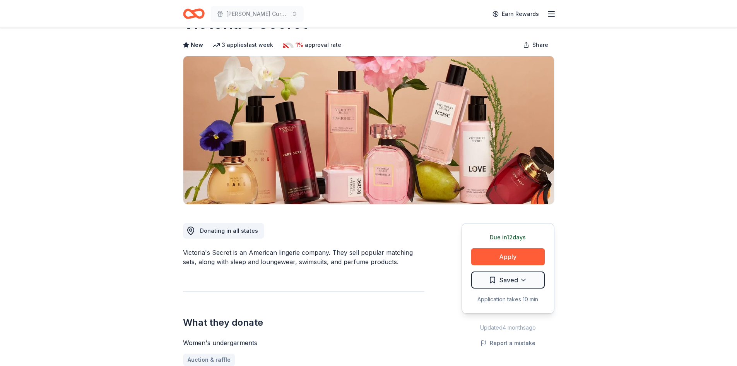
scroll to position [77, 0]
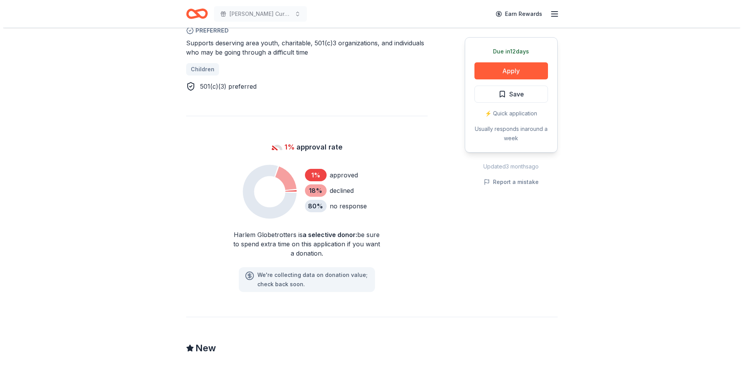
scroll to position [465, 0]
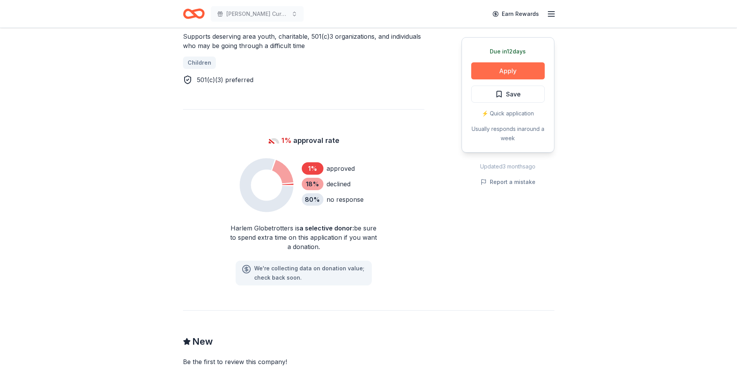
click at [518, 69] on button "Apply" at bounding box center [508, 70] width 74 height 17
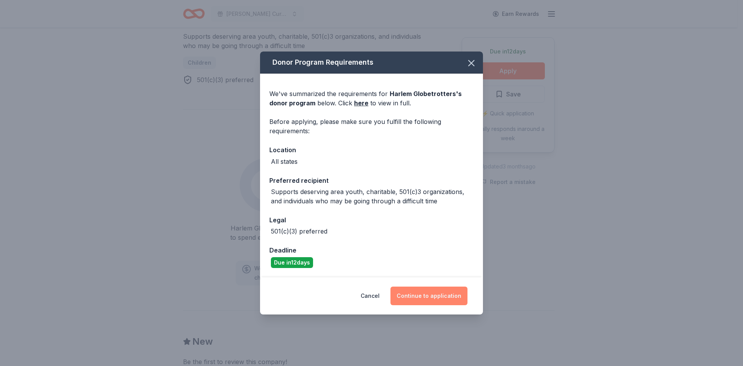
click at [439, 296] on button "Continue to application" at bounding box center [429, 295] width 77 height 19
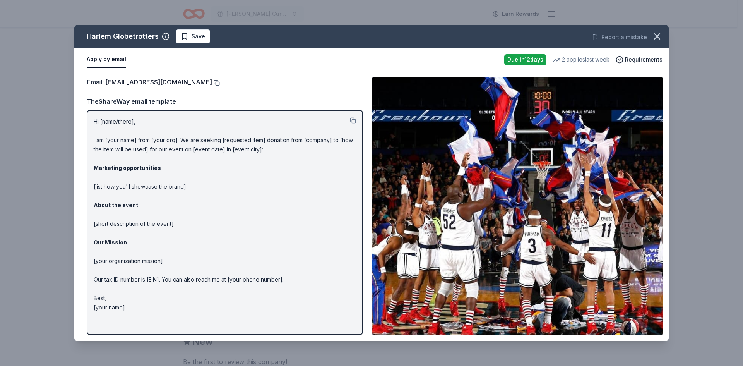
click at [212, 82] on button at bounding box center [216, 83] width 8 height 6
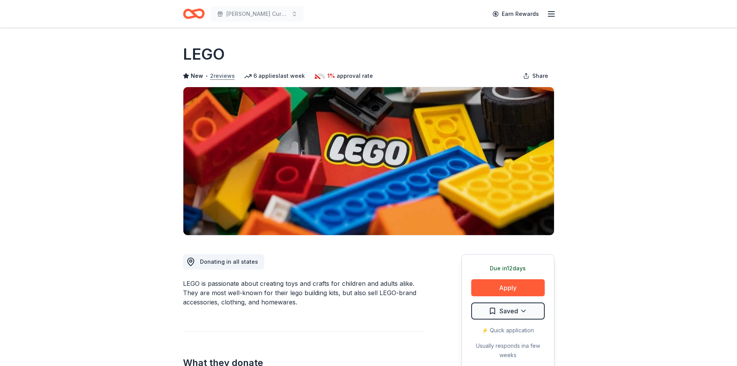
click at [219, 72] on button "2 reviews" at bounding box center [222, 75] width 25 height 9
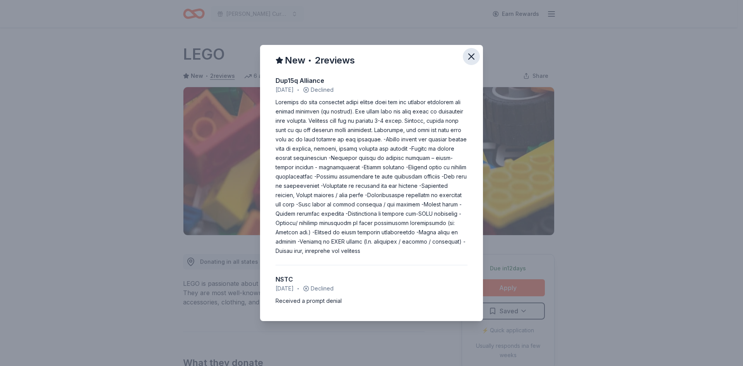
click at [471, 56] on icon "button" at bounding box center [471, 56] width 11 height 11
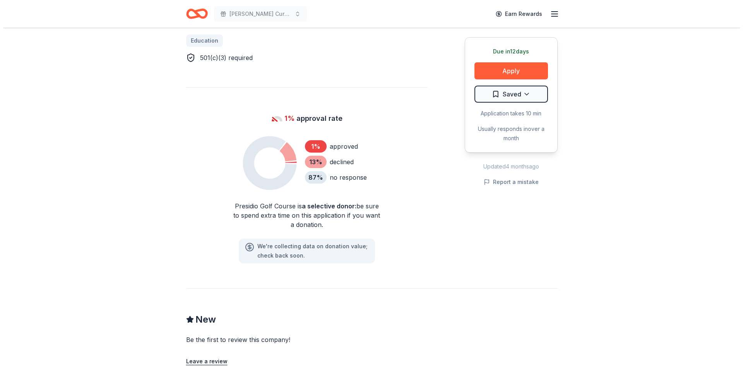
scroll to position [348, 0]
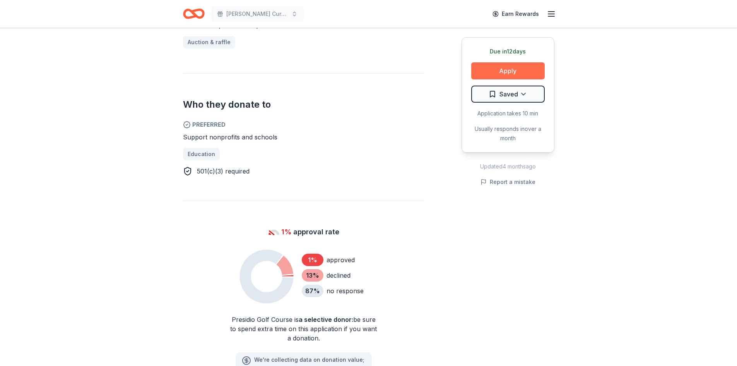
click at [525, 70] on button "Apply" at bounding box center [508, 70] width 74 height 17
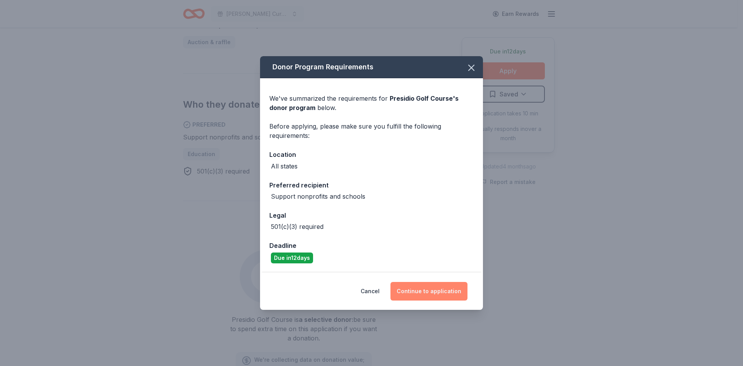
click at [440, 292] on button "Continue to application" at bounding box center [429, 291] width 77 height 19
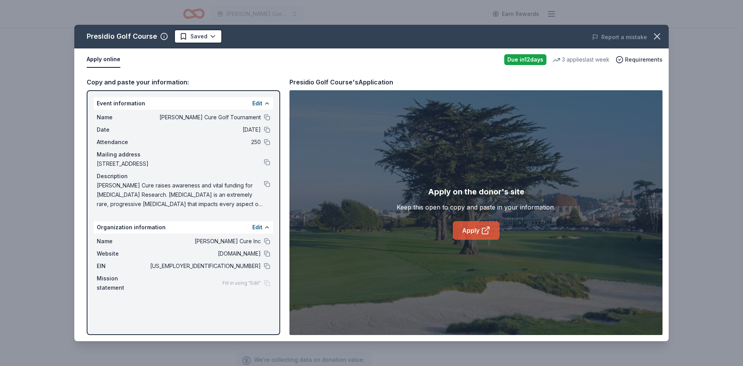
click at [472, 233] on link "Apply" at bounding box center [476, 230] width 47 height 19
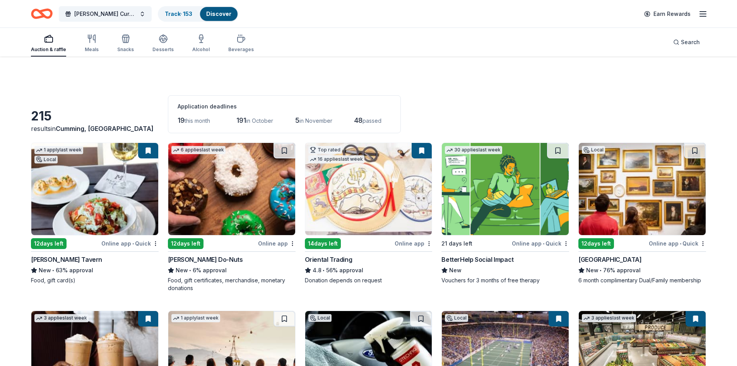
scroll to position [6843, 0]
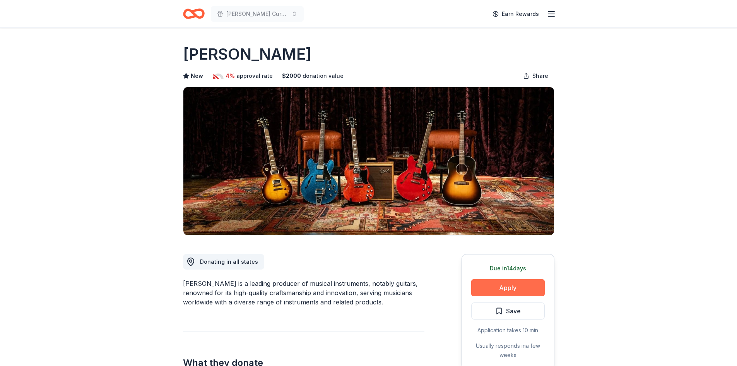
click at [519, 282] on button "Apply" at bounding box center [508, 287] width 74 height 17
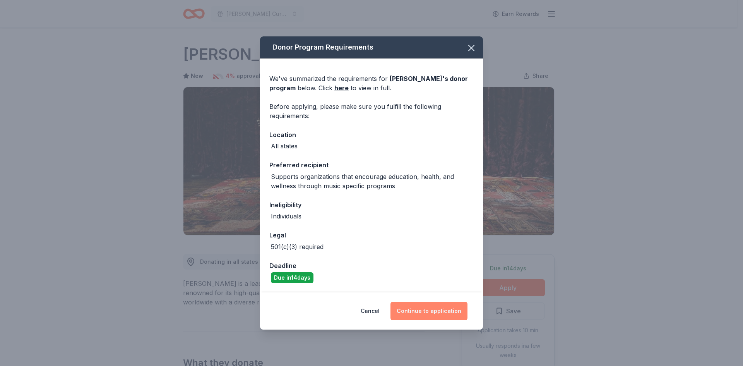
click at [419, 314] on button "Continue to application" at bounding box center [429, 311] width 77 height 19
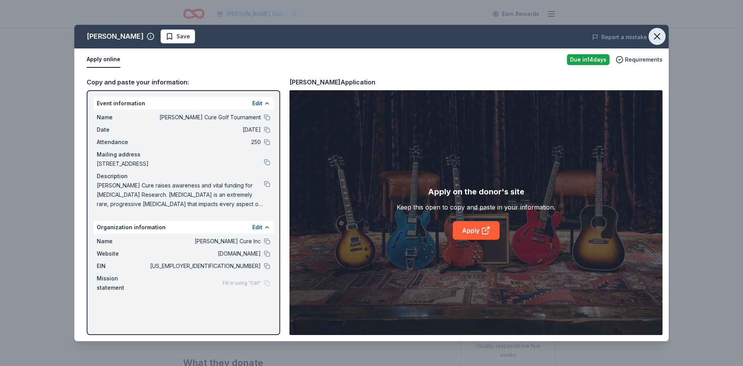
click at [654, 36] on icon "button" at bounding box center [657, 36] width 11 height 11
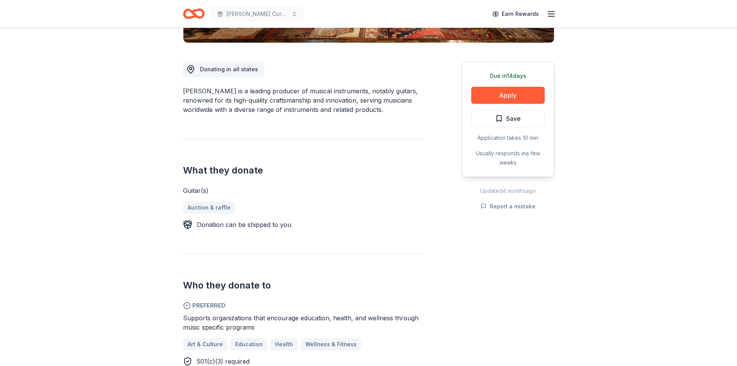
scroll to position [194, 0]
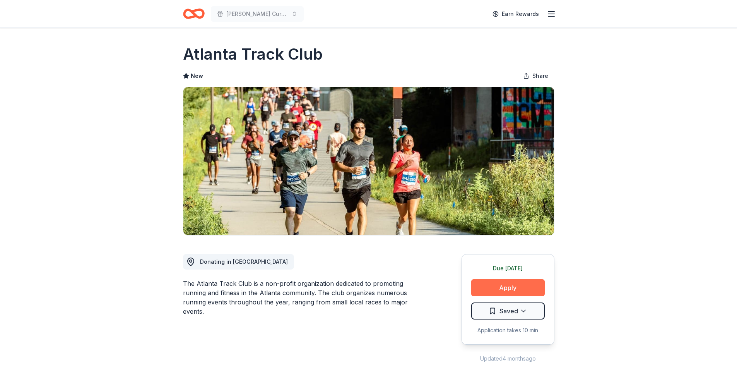
click at [514, 292] on button "Apply" at bounding box center [508, 287] width 74 height 17
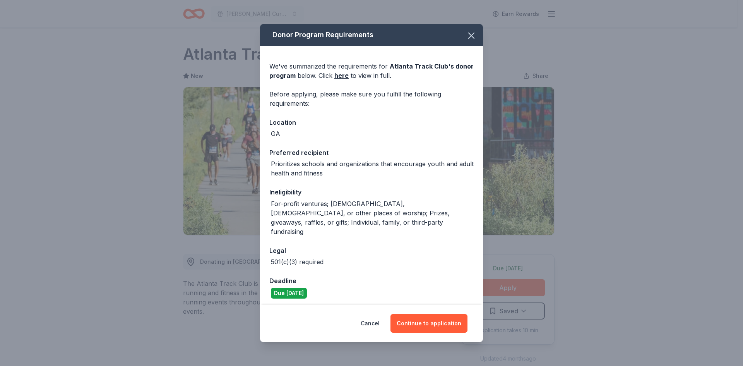
click at [441, 311] on div "Cancel Continue to application" at bounding box center [371, 323] width 223 height 37
click at [444, 327] on button "Continue to application" at bounding box center [429, 323] width 77 height 19
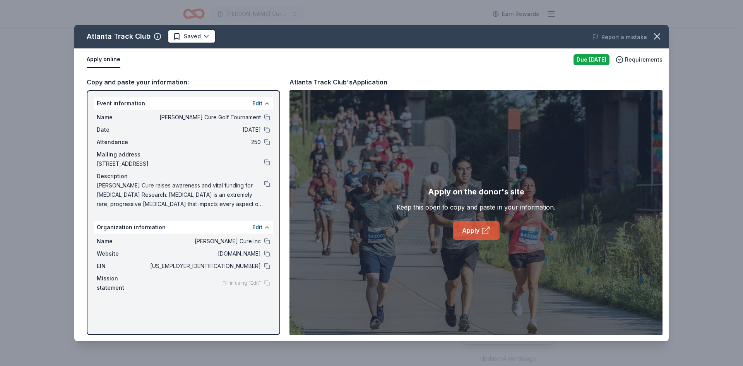
click at [486, 231] on icon at bounding box center [485, 230] width 9 height 9
click at [268, 267] on button at bounding box center [267, 266] width 6 height 6
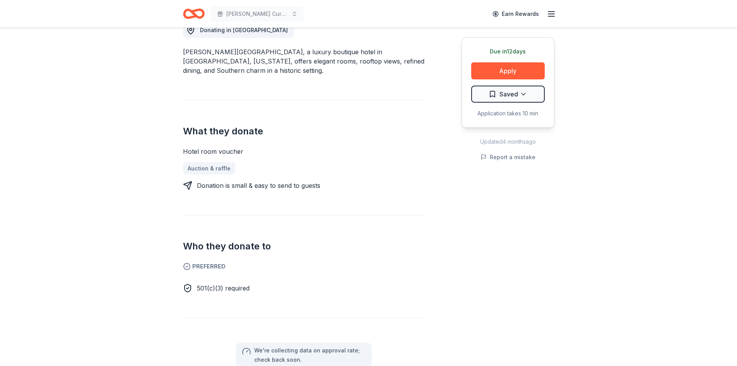
scroll to position [232, 0]
click at [504, 69] on button "Apply" at bounding box center [508, 70] width 74 height 17
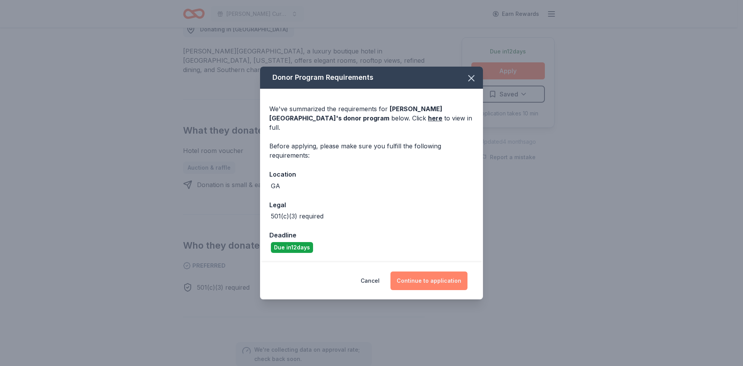
click at [421, 276] on button "Continue to application" at bounding box center [429, 280] width 77 height 19
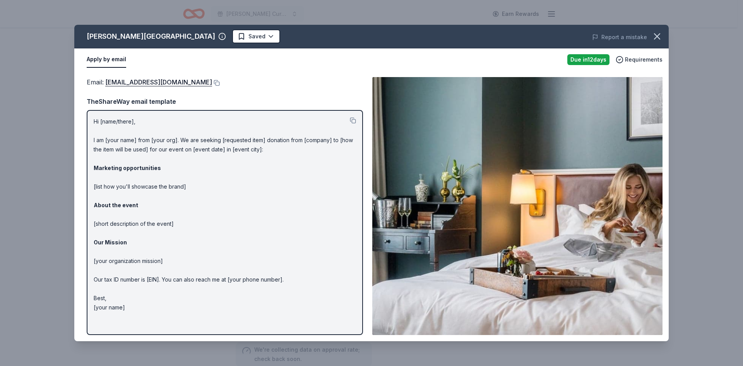
click at [211, 83] on div "Email : Information@perrylanehotel.com" at bounding box center [225, 82] width 276 height 10
click at [212, 84] on button at bounding box center [216, 83] width 8 height 6
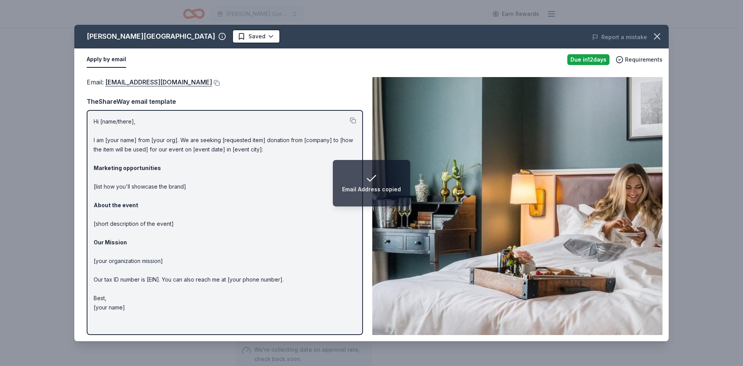
click at [217, 166] on p "Hi [name/there], I am [your name] from [your org]. We are seeking [requested it…" at bounding box center [225, 214] width 262 height 195
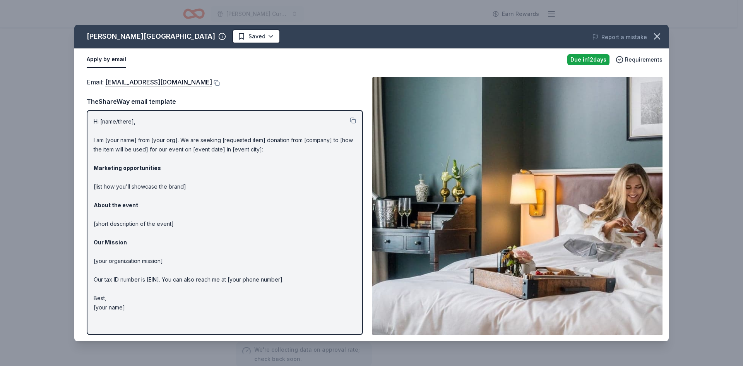
click at [33, 129] on div "Perry Lane Hotel Saved Report a mistake Apply by email Due in 12 days Requireme…" at bounding box center [371, 183] width 743 height 366
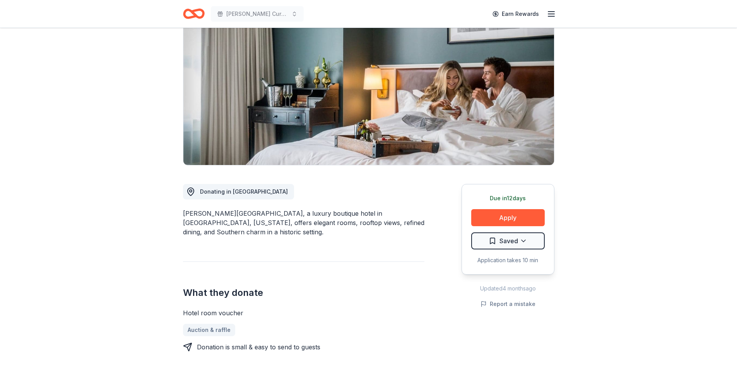
scroll to position [39, 0]
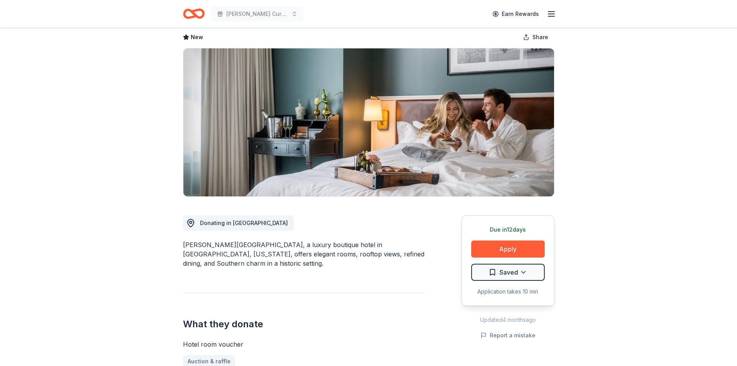
click at [382, 108] on img at bounding box center [368, 122] width 371 height 148
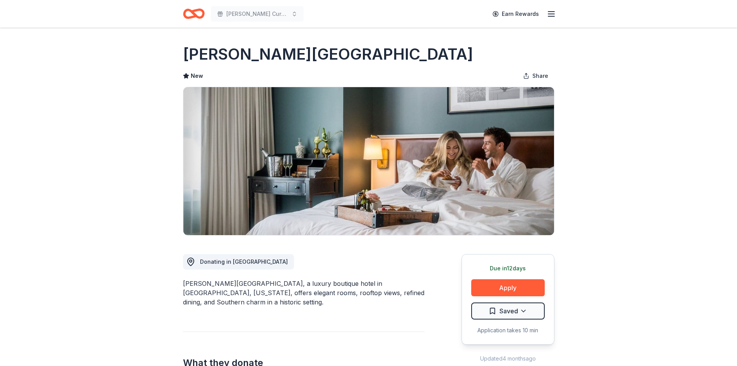
drag, startPoint x: 184, startPoint y: 55, endPoint x: 322, endPoint y: 58, distance: 137.5
click at [322, 58] on div "[PERSON_NAME][GEOGRAPHIC_DATA]" at bounding box center [369, 54] width 372 height 22
drag, startPoint x: 312, startPoint y: 54, endPoint x: 215, endPoint y: 55, distance: 97.2
click at [208, 57] on div "[PERSON_NAME][GEOGRAPHIC_DATA]" at bounding box center [369, 54] width 372 height 22
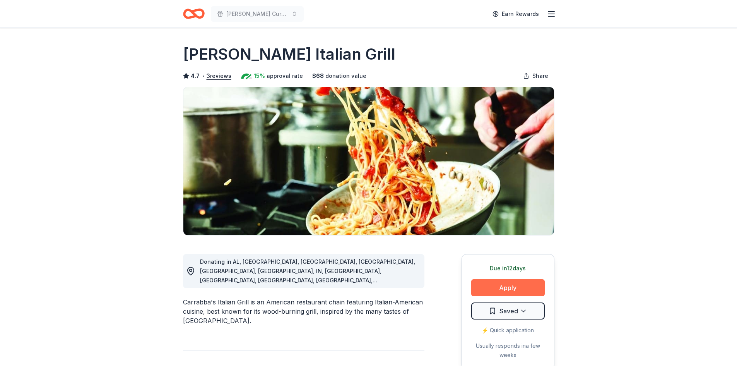
click at [527, 295] on button "Apply" at bounding box center [508, 287] width 74 height 17
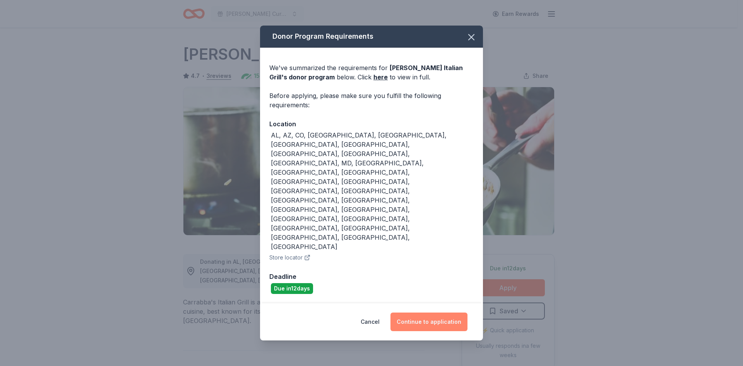
click at [425, 312] on button "Continue to application" at bounding box center [429, 321] width 77 height 19
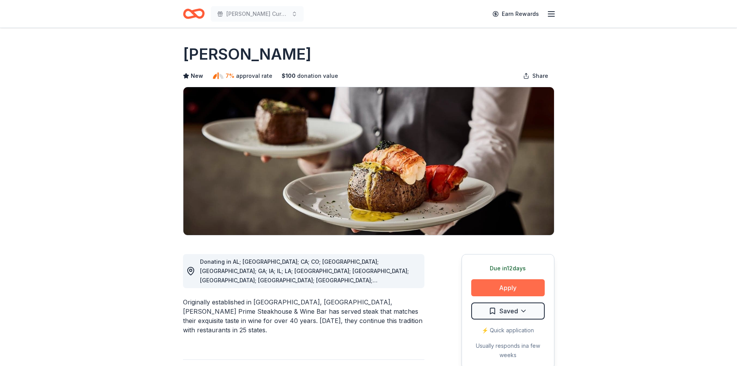
click at [521, 291] on button "Apply" at bounding box center [508, 287] width 74 height 17
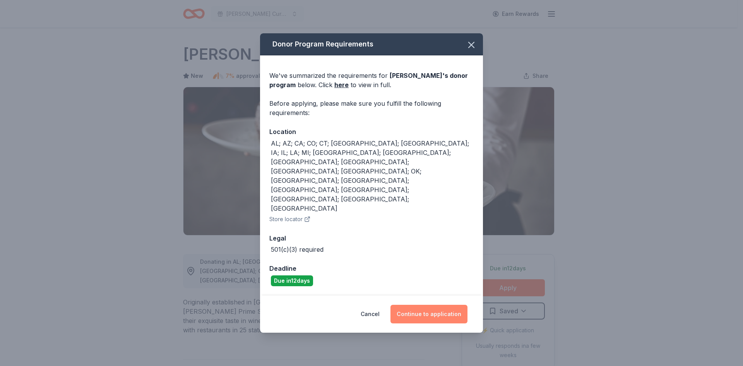
click at [444, 305] on button "Continue to application" at bounding box center [429, 314] width 77 height 19
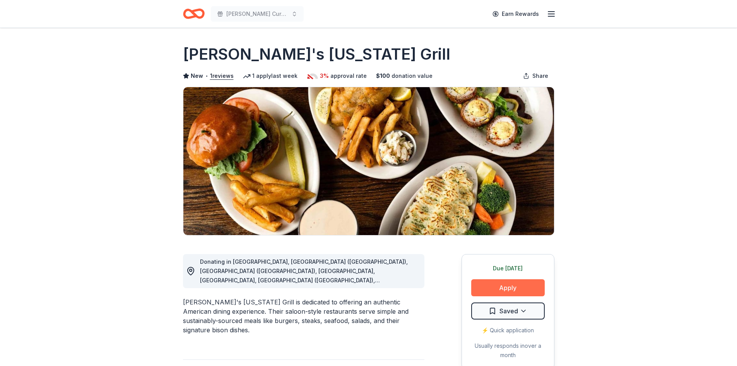
click at [507, 281] on button "Apply" at bounding box center [508, 287] width 74 height 17
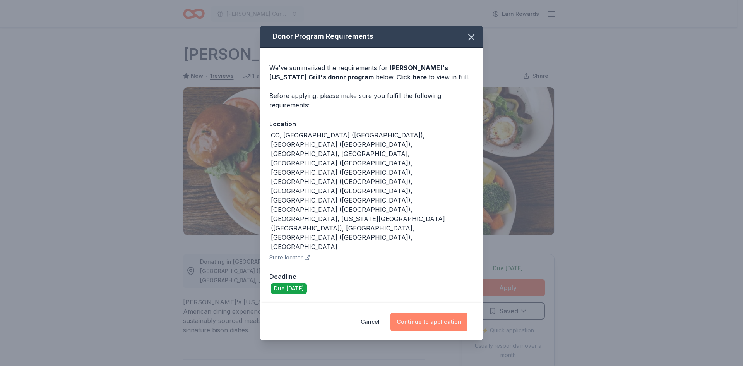
click at [445, 312] on button "Continue to application" at bounding box center [429, 321] width 77 height 19
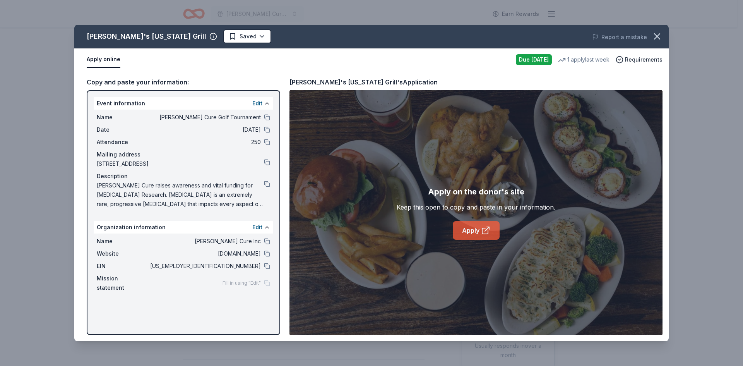
click at [461, 230] on link "Apply" at bounding box center [476, 230] width 47 height 19
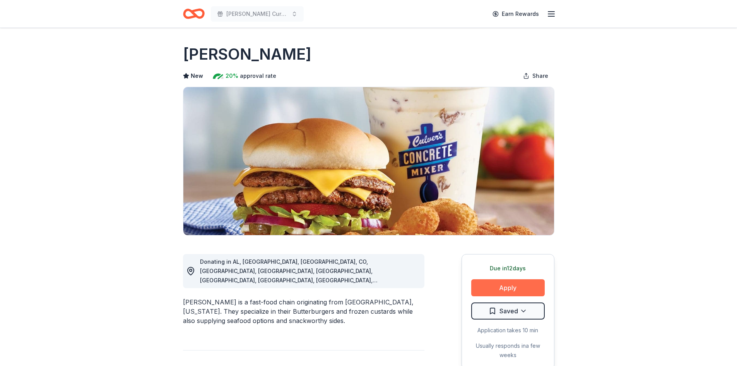
click at [512, 287] on button "Apply" at bounding box center [508, 287] width 74 height 17
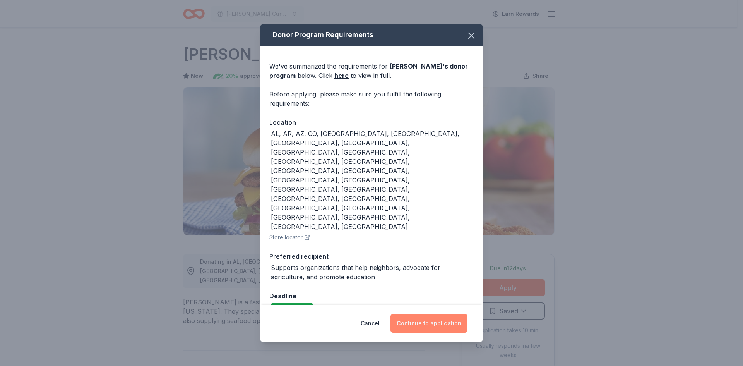
click at [409, 314] on button "Continue to application" at bounding box center [429, 323] width 77 height 19
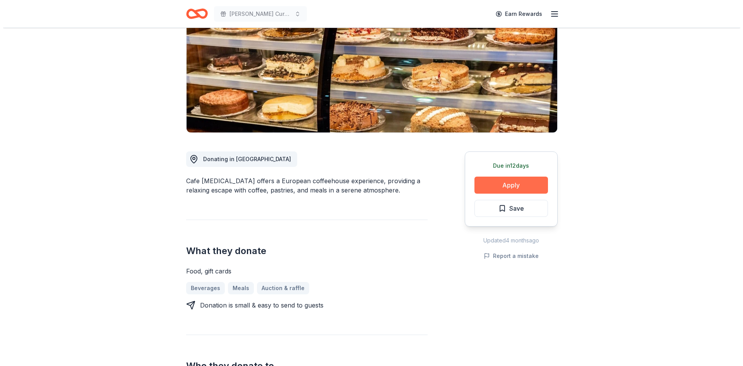
scroll to position [116, 0]
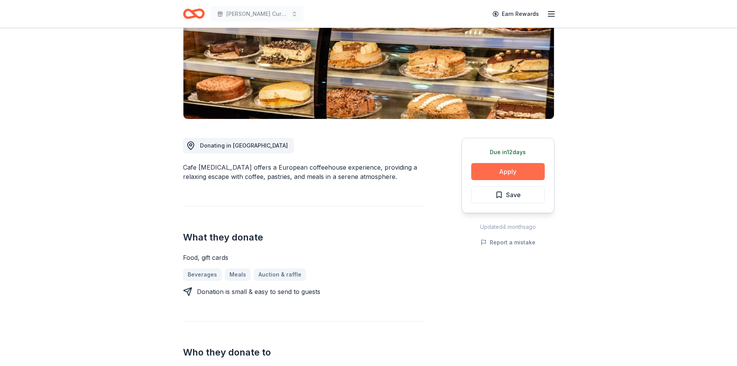
click at [506, 171] on button "Apply" at bounding box center [508, 171] width 74 height 17
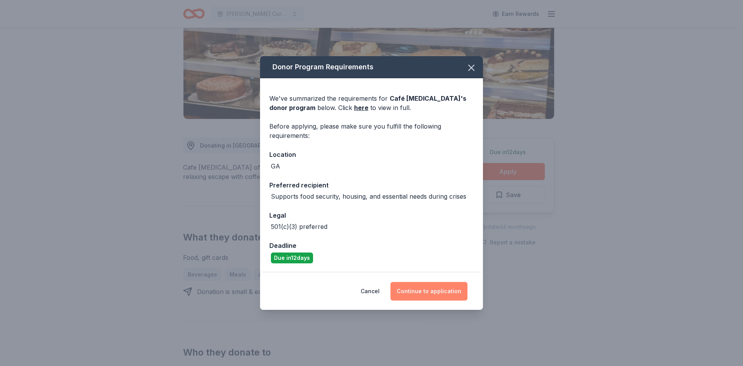
click at [431, 288] on button "Continue to application" at bounding box center [429, 291] width 77 height 19
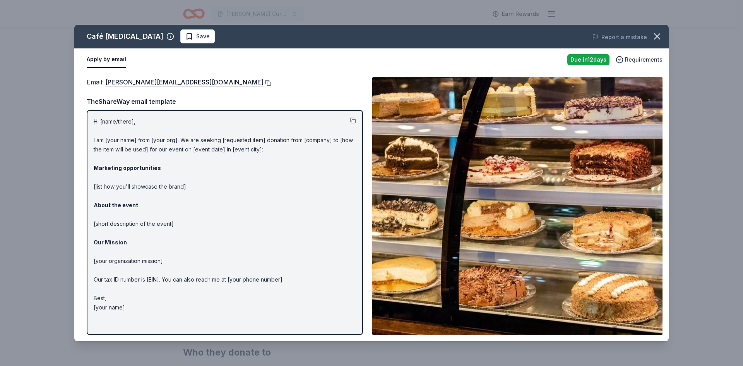
click at [264, 83] on button at bounding box center [268, 83] width 8 height 6
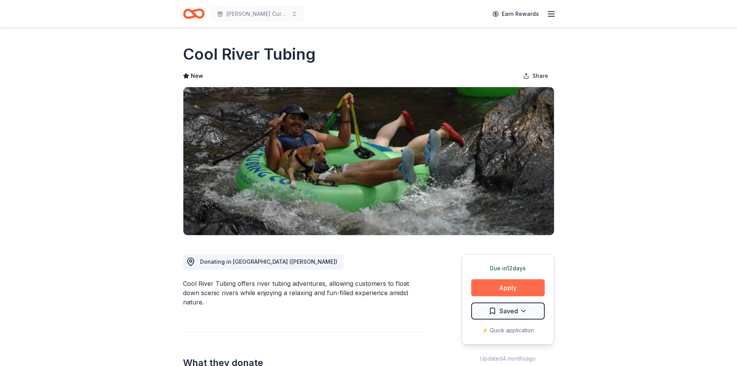
click at [509, 283] on button "Apply" at bounding box center [508, 287] width 74 height 17
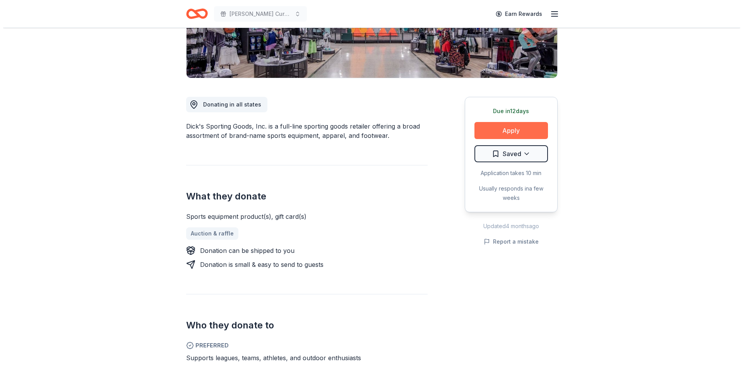
scroll to position [155, 0]
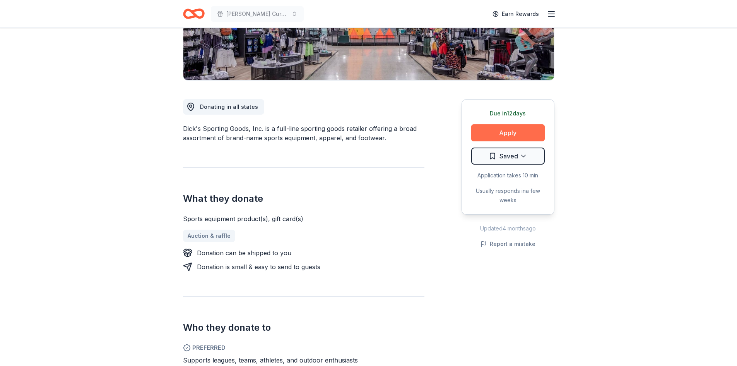
click at [516, 135] on button "Apply" at bounding box center [508, 132] width 74 height 17
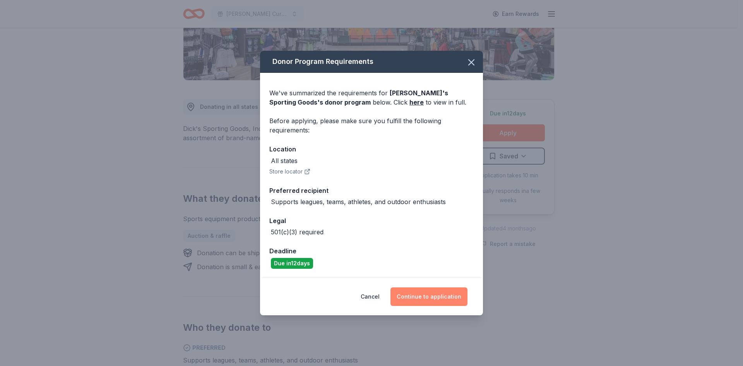
click at [434, 296] on button "Continue to application" at bounding box center [429, 296] width 77 height 19
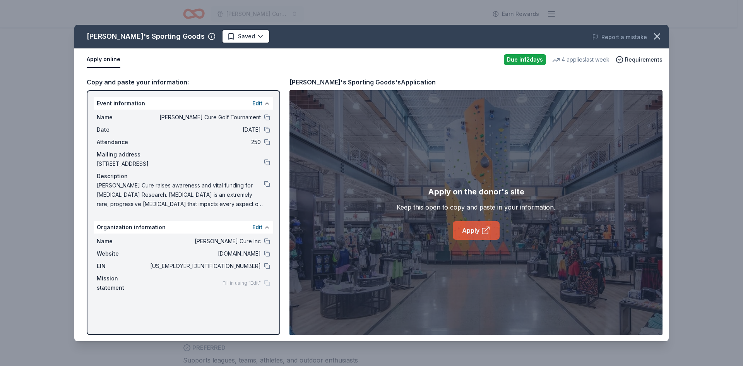
click at [469, 228] on link "Apply" at bounding box center [476, 230] width 47 height 19
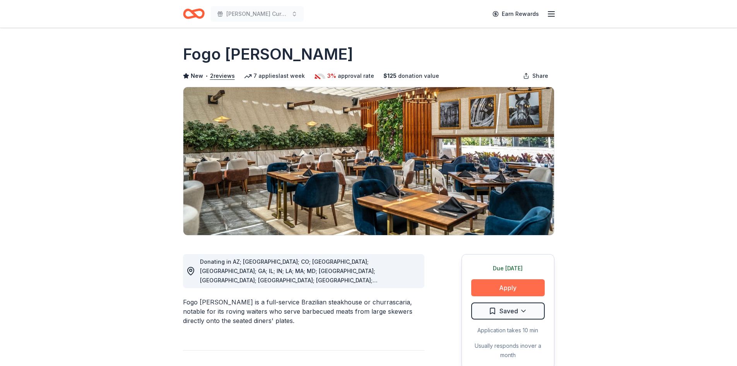
click at [520, 283] on button "Apply" at bounding box center [508, 287] width 74 height 17
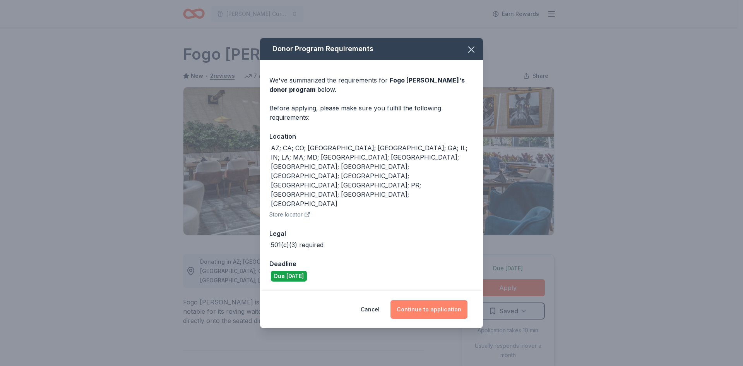
click at [416, 300] on button "Continue to application" at bounding box center [429, 309] width 77 height 19
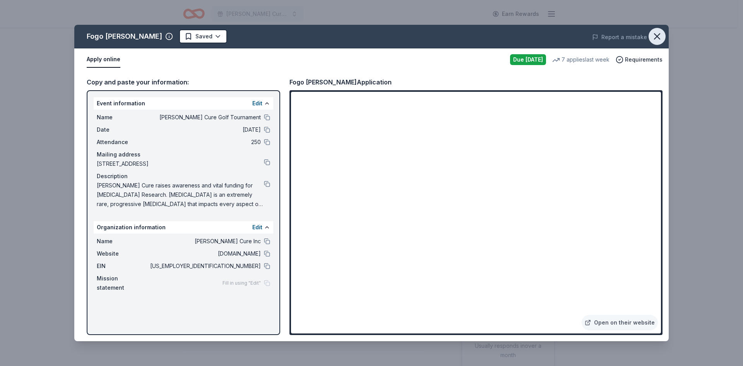
click at [658, 37] on icon "button" at bounding box center [657, 36] width 5 height 5
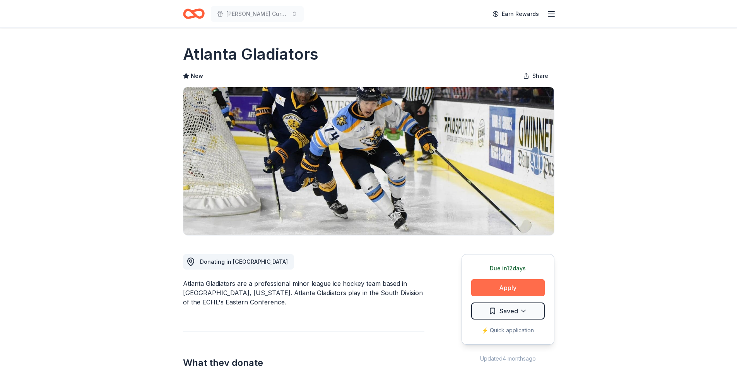
click at [527, 290] on button "Apply" at bounding box center [508, 287] width 74 height 17
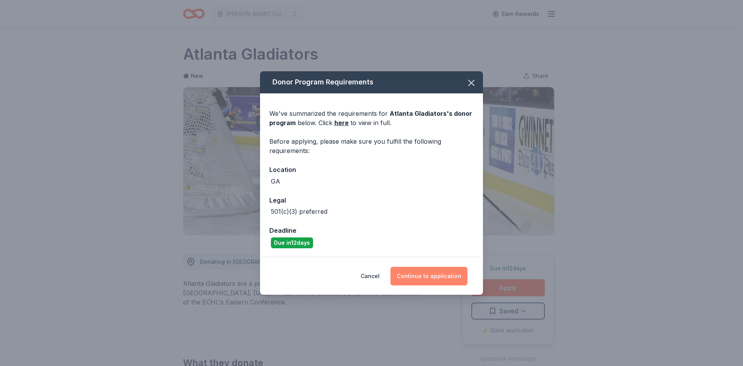
click at [435, 268] on button "Continue to application" at bounding box center [429, 276] width 77 height 19
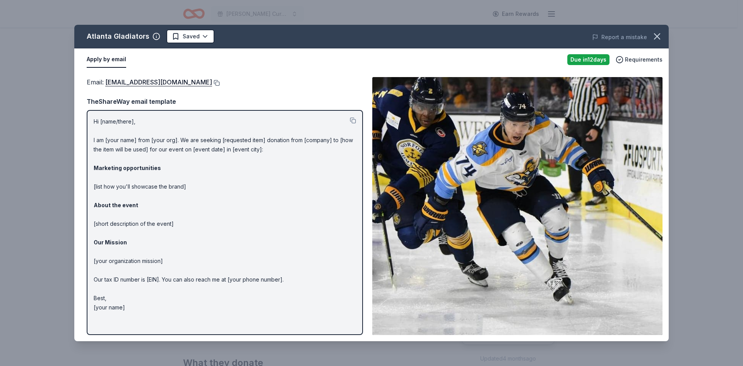
click at [212, 82] on button at bounding box center [216, 83] width 8 height 6
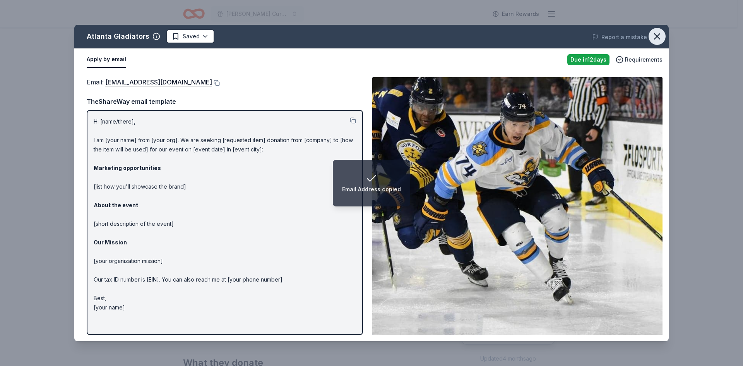
click at [650, 38] on button "button" at bounding box center [657, 36] width 17 height 17
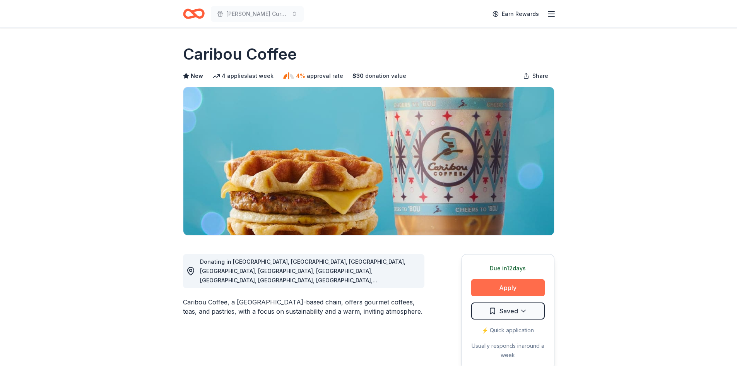
click at [492, 294] on button "Apply" at bounding box center [508, 287] width 74 height 17
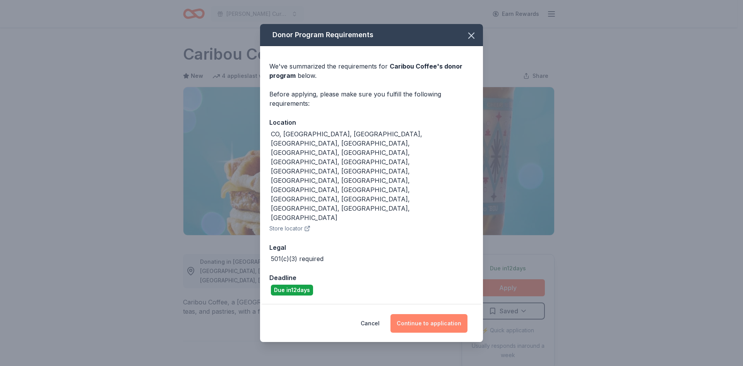
click at [422, 314] on button "Continue to application" at bounding box center [429, 323] width 77 height 19
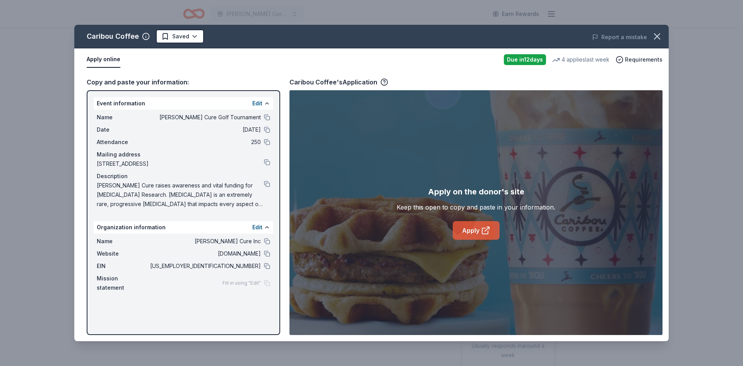
click at [471, 234] on link "Apply" at bounding box center [476, 230] width 47 height 19
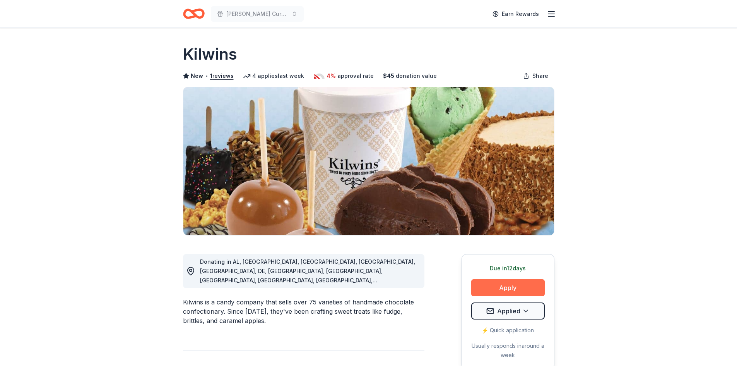
click at [500, 282] on button "Apply" at bounding box center [508, 287] width 74 height 17
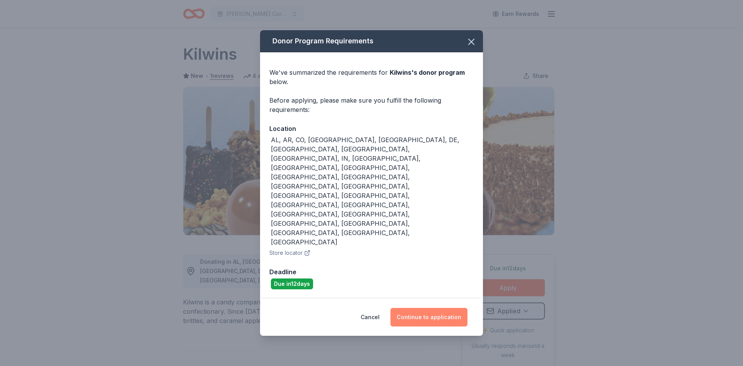
click at [431, 308] on button "Continue to application" at bounding box center [429, 317] width 77 height 19
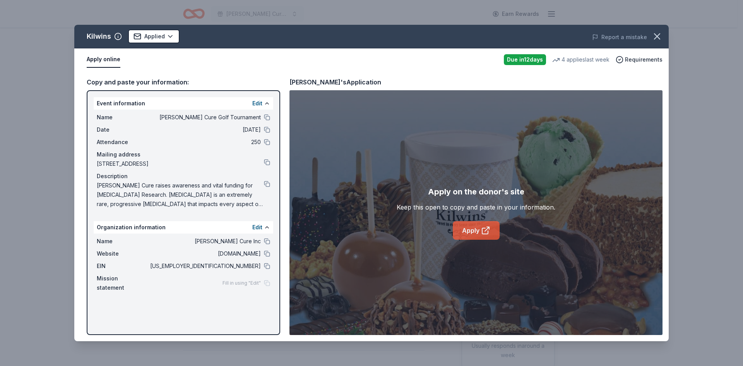
click at [473, 232] on link "Apply" at bounding box center [476, 230] width 47 height 19
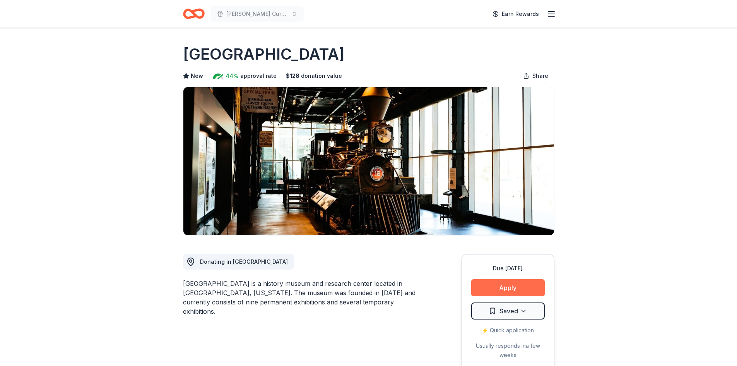
click at [516, 290] on button "Apply" at bounding box center [508, 287] width 74 height 17
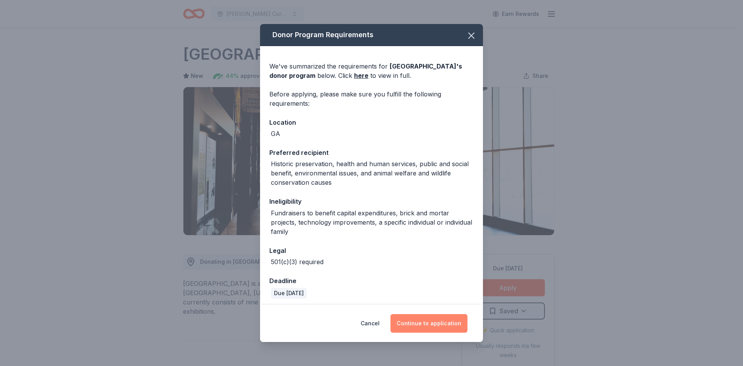
click at [442, 324] on button "Continue to application" at bounding box center [429, 323] width 77 height 19
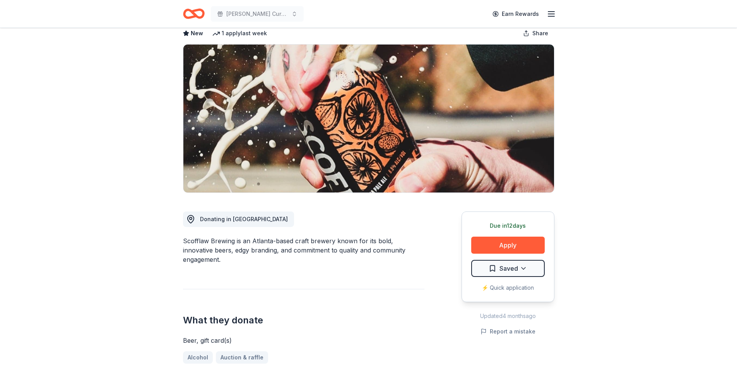
scroll to position [116, 0]
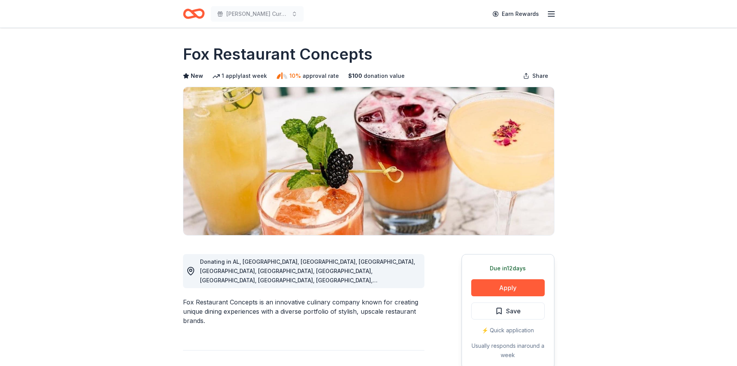
click at [511, 297] on div "Due in 12 days Apply Save ⚡️ Quick application Usually responds in around a week" at bounding box center [508, 311] width 93 height 115
click at [511, 289] on button "Apply" at bounding box center [508, 287] width 74 height 17
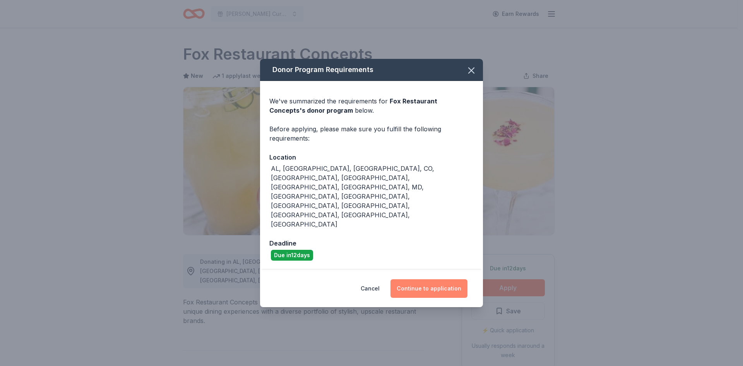
click at [422, 279] on button "Continue to application" at bounding box center [429, 288] width 77 height 19
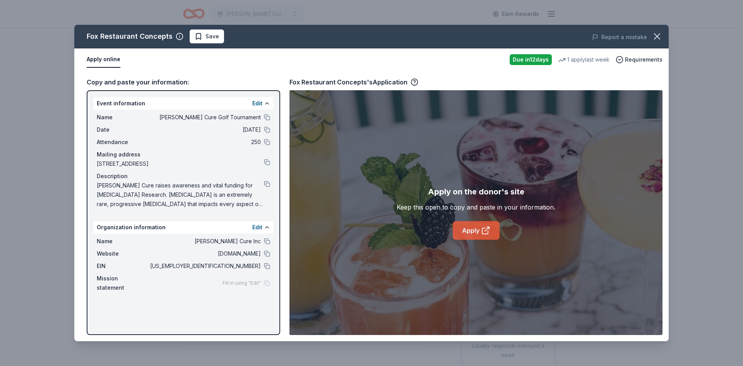
click at [468, 227] on link "Apply" at bounding box center [476, 230] width 47 height 19
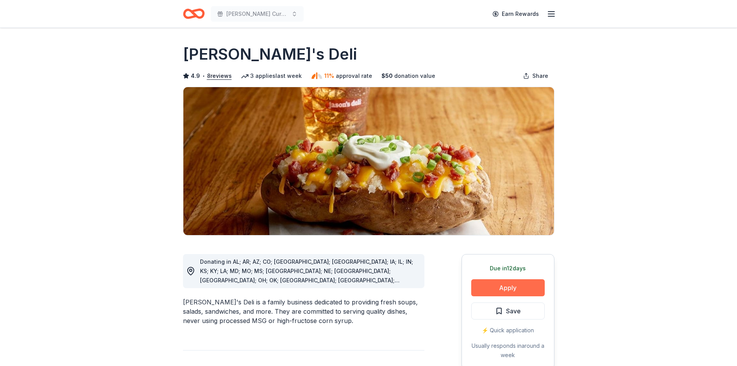
click at [520, 289] on button "Apply" at bounding box center [508, 287] width 74 height 17
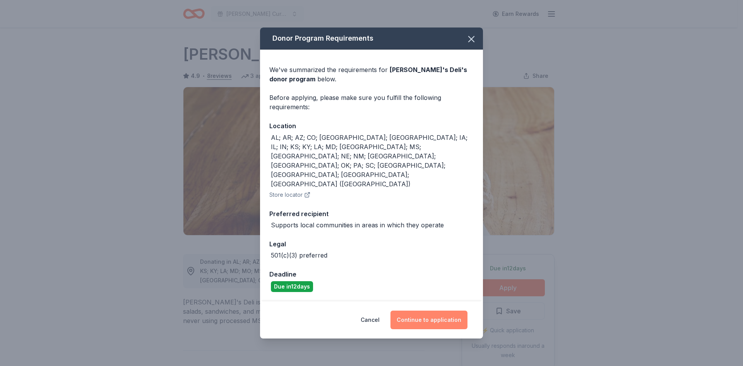
click at [442, 310] on button "Continue to application" at bounding box center [429, 319] width 77 height 19
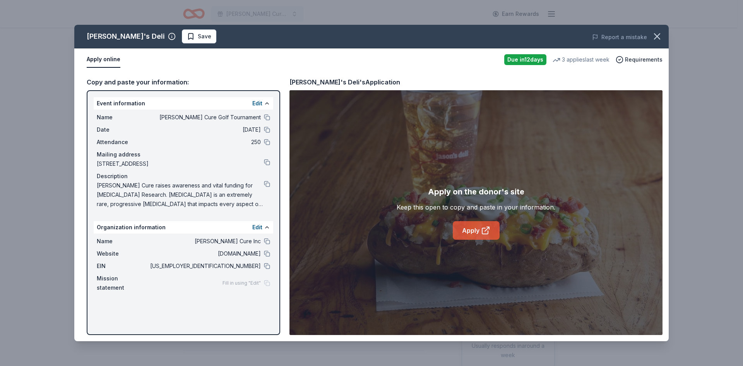
click at [483, 226] on icon at bounding box center [485, 230] width 9 height 9
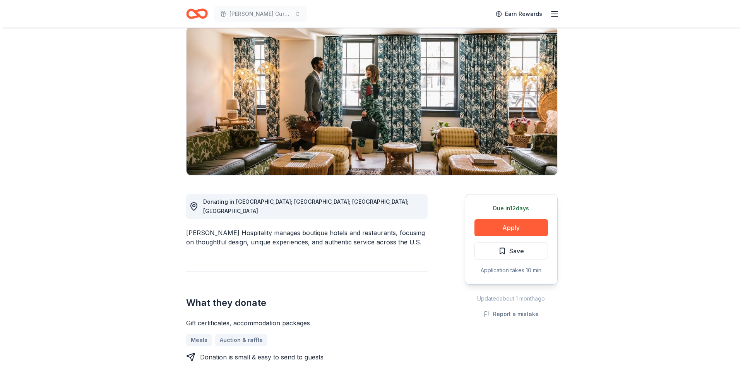
scroll to position [77, 0]
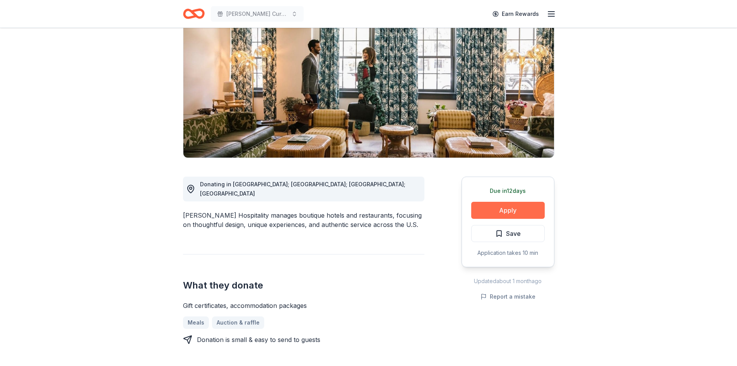
click at [496, 208] on button "Apply" at bounding box center [508, 210] width 74 height 17
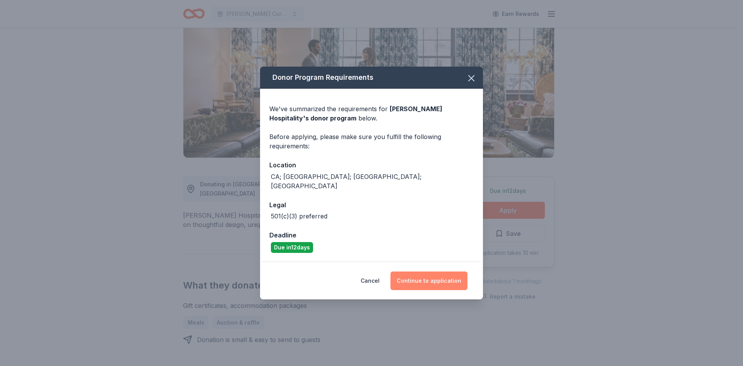
click at [438, 271] on button "Continue to application" at bounding box center [429, 280] width 77 height 19
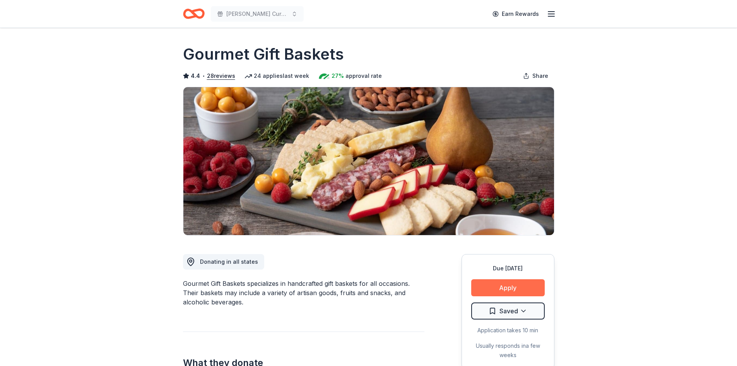
click at [502, 291] on button "Apply" at bounding box center [508, 287] width 74 height 17
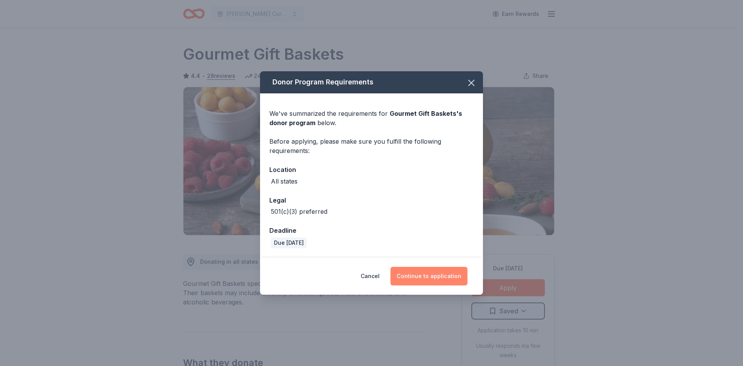
click at [426, 274] on button "Continue to application" at bounding box center [429, 276] width 77 height 19
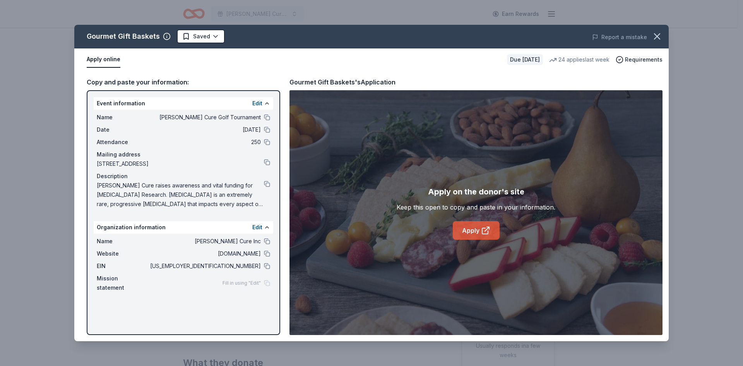
click at [483, 227] on icon at bounding box center [485, 230] width 9 height 9
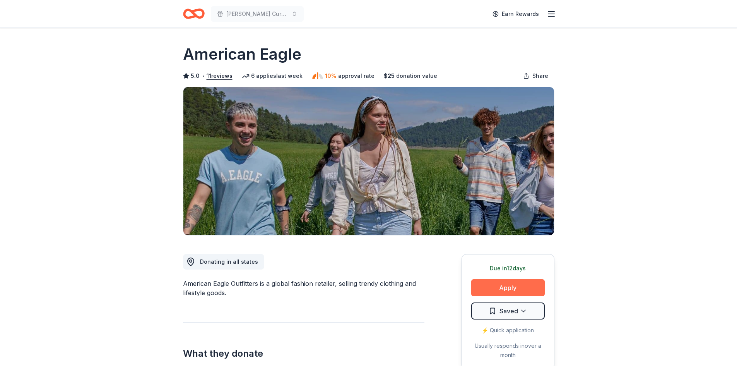
click at [500, 290] on button "Apply" at bounding box center [508, 287] width 74 height 17
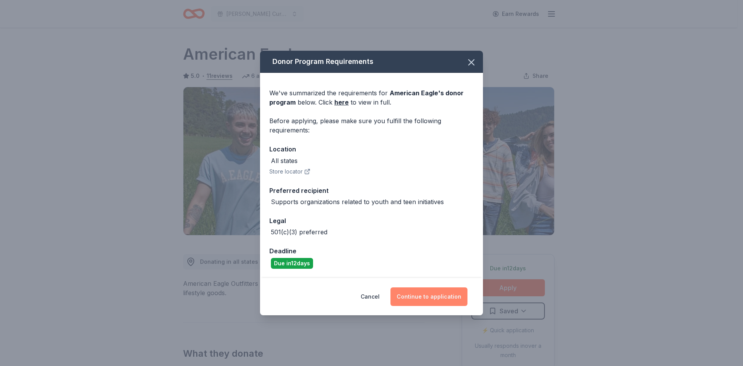
click at [447, 297] on button "Continue to application" at bounding box center [429, 296] width 77 height 19
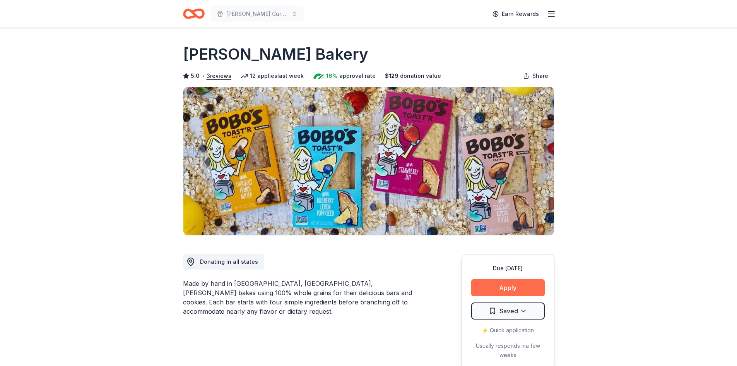
click at [508, 286] on button "Apply" at bounding box center [508, 287] width 74 height 17
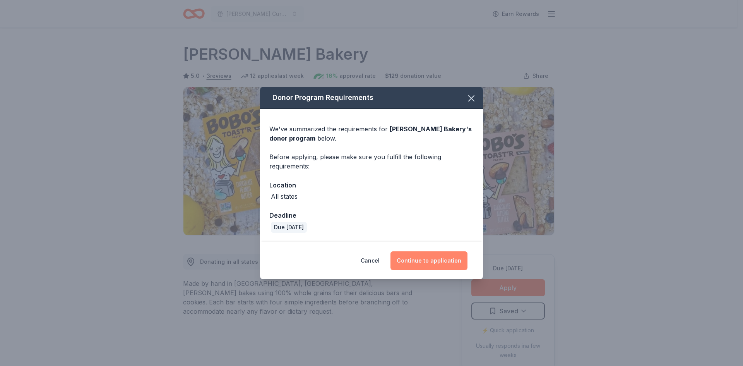
click at [425, 265] on button "Continue to application" at bounding box center [429, 260] width 77 height 19
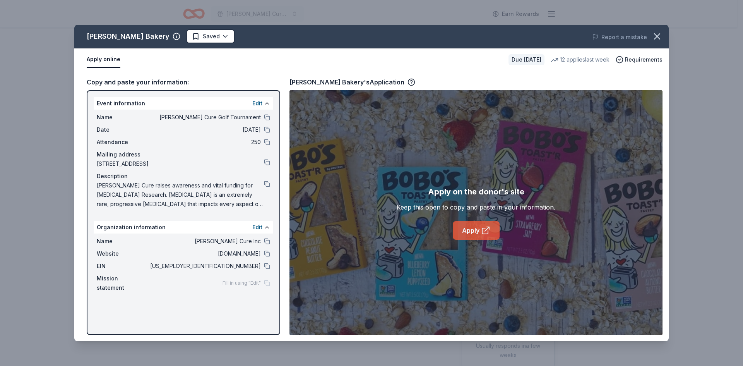
click at [478, 229] on link "Apply" at bounding box center [476, 230] width 47 height 19
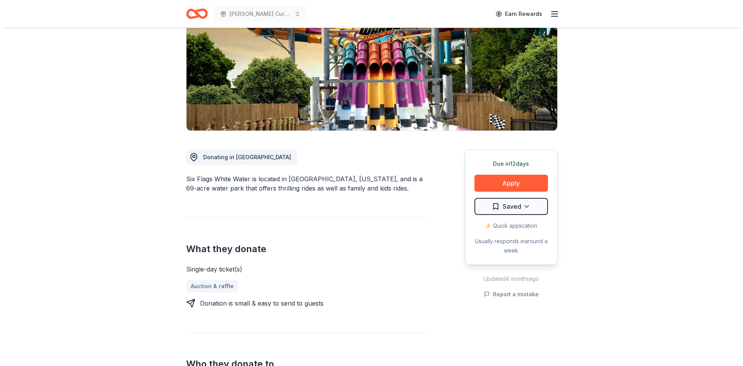
scroll to position [116, 0]
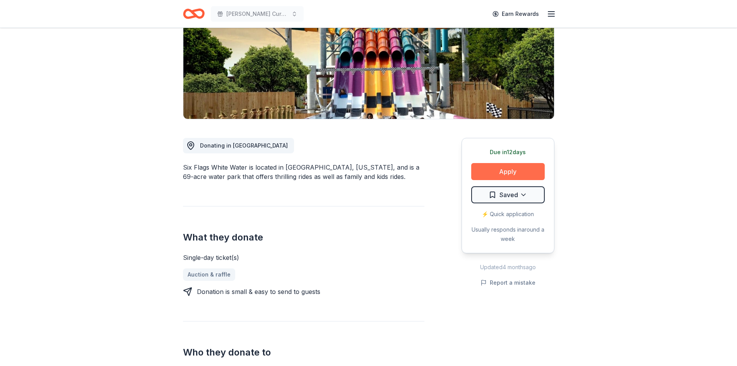
click at [516, 171] on button "Apply" at bounding box center [508, 171] width 74 height 17
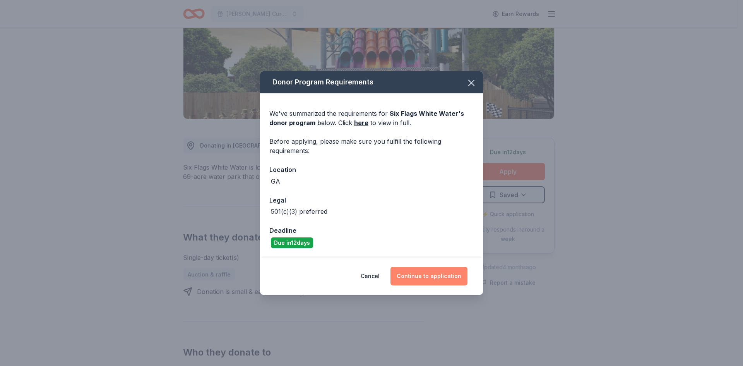
click at [434, 273] on button "Continue to application" at bounding box center [429, 276] width 77 height 19
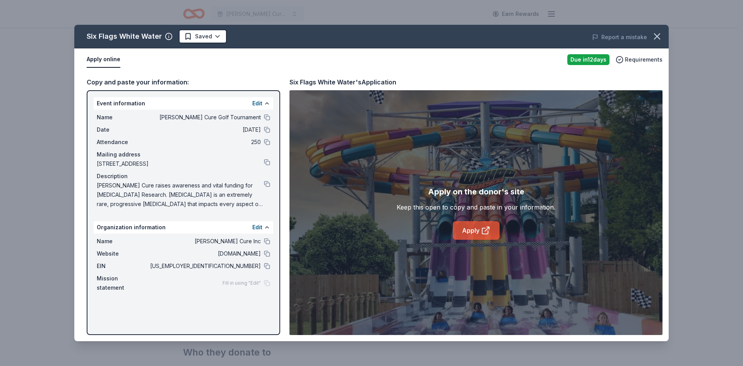
click at [487, 233] on icon at bounding box center [485, 230] width 9 height 9
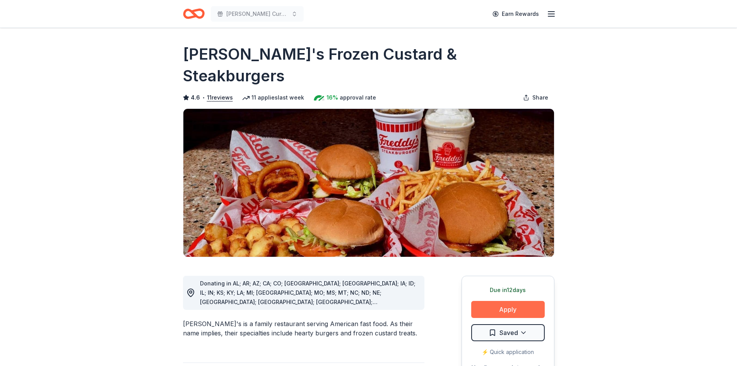
click at [501, 301] on button "Apply" at bounding box center [508, 309] width 74 height 17
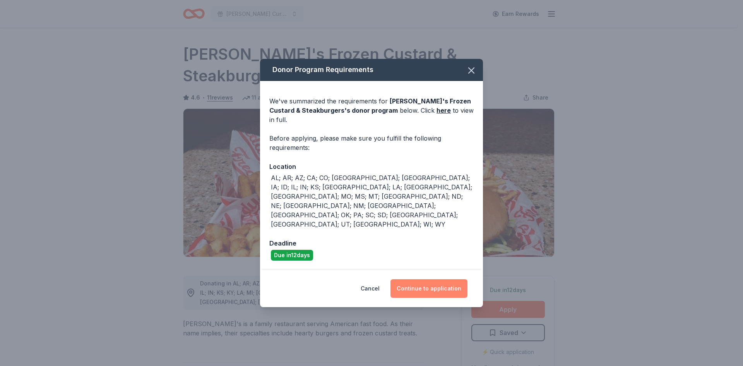
click at [446, 279] on button "Continue to application" at bounding box center [429, 288] width 77 height 19
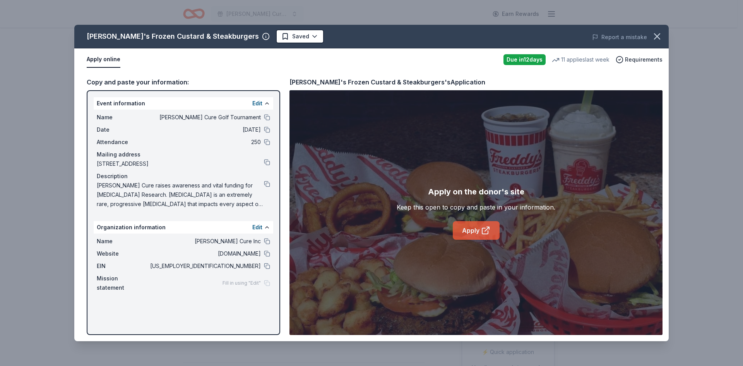
click at [483, 231] on icon at bounding box center [485, 230] width 9 height 9
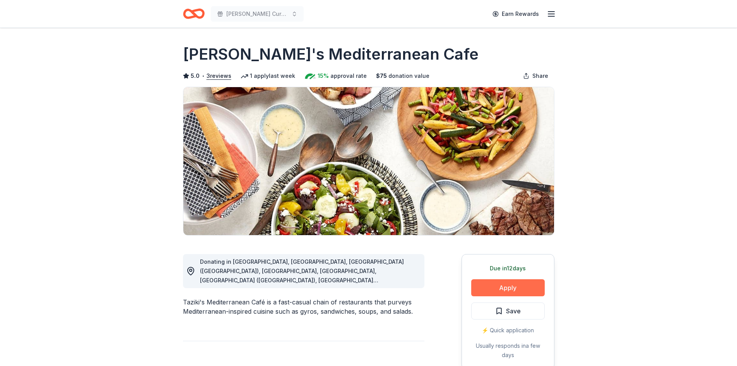
click at [504, 291] on button "Apply" at bounding box center [508, 287] width 74 height 17
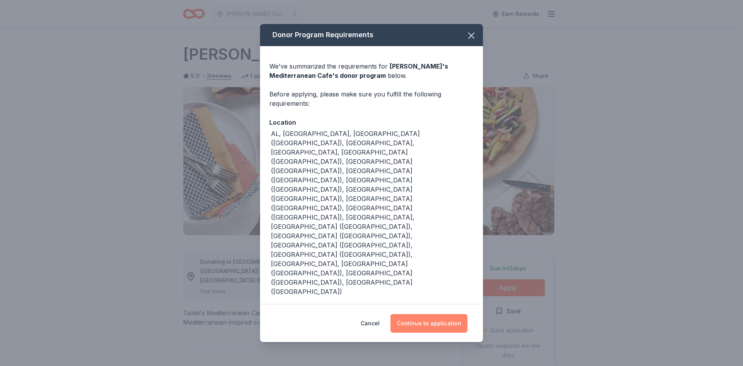
click at [446, 314] on button "Continue to application" at bounding box center [429, 323] width 77 height 19
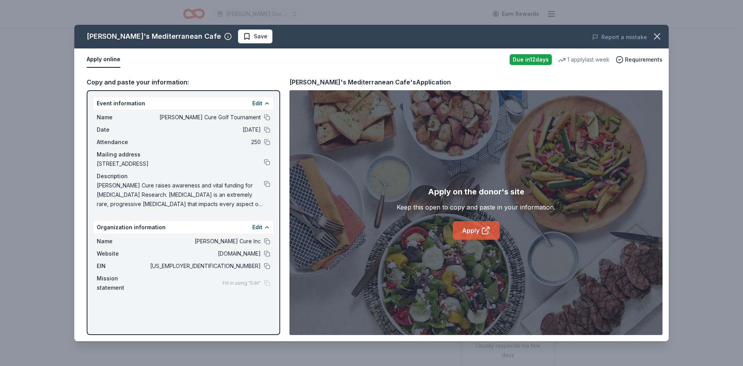
click at [484, 233] on icon at bounding box center [485, 230] width 9 height 9
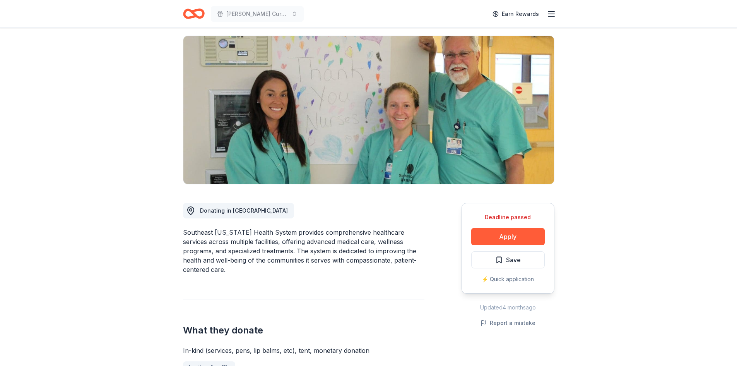
scroll to position [77, 0]
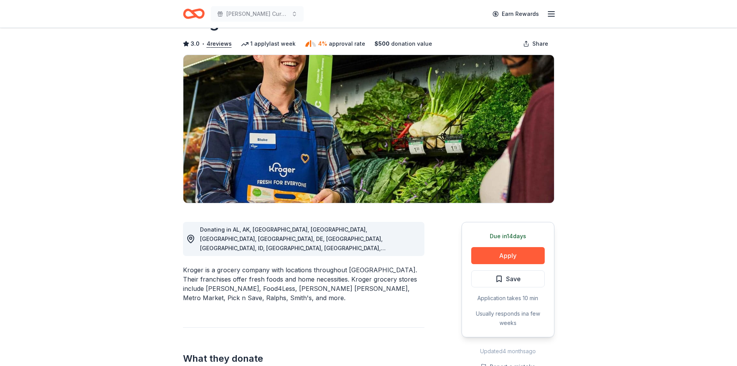
scroll to position [77, 0]
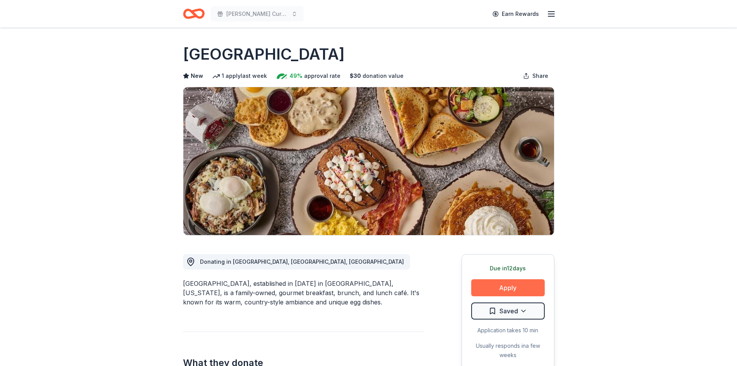
click at [507, 294] on button "Apply" at bounding box center [508, 287] width 74 height 17
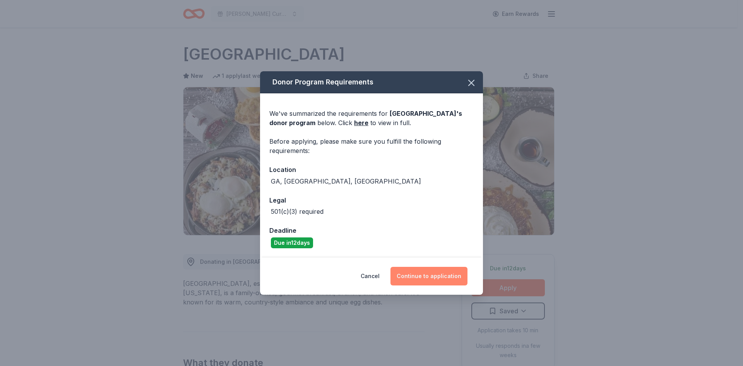
click at [442, 272] on button "Continue to application" at bounding box center [429, 276] width 77 height 19
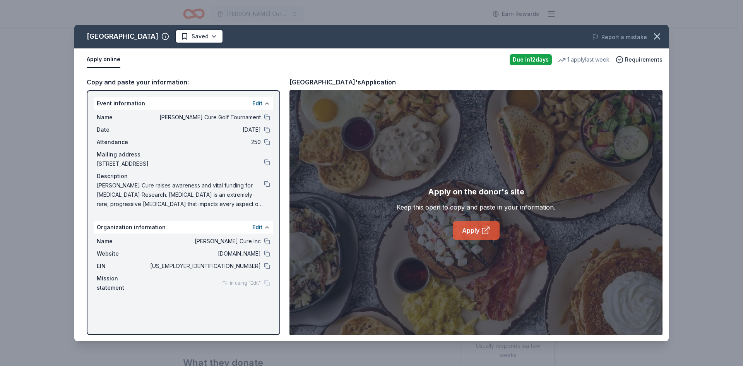
click at [486, 228] on icon at bounding box center [485, 230] width 9 height 9
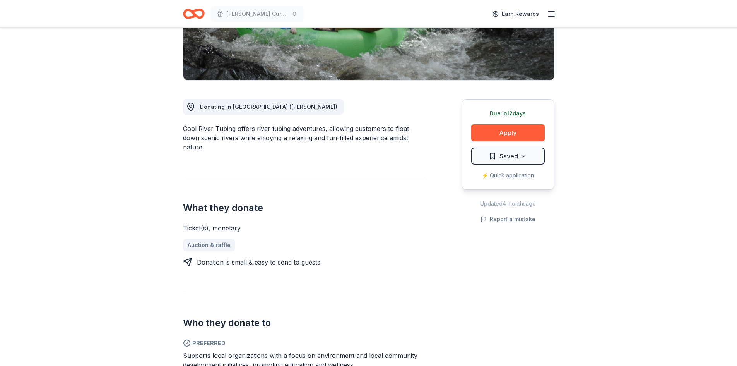
scroll to position [194, 0]
